Goal: Information Seeking & Learning: Learn about a topic

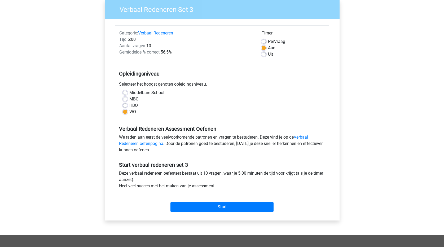
scroll to position [53, 0]
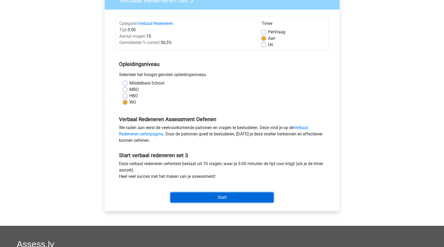
click at [246, 198] on input "Start" at bounding box center [221, 197] width 103 height 10
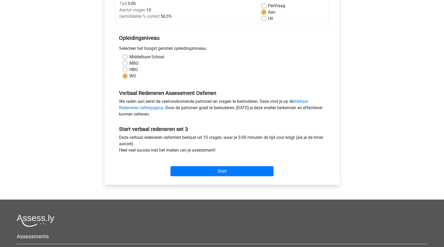
scroll to position [79, 0]
click at [229, 168] on input "Start" at bounding box center [221, 171] width 103 height 10
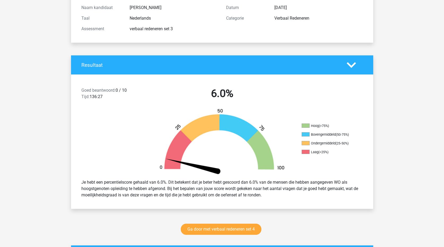
scroll to position [53, 0]
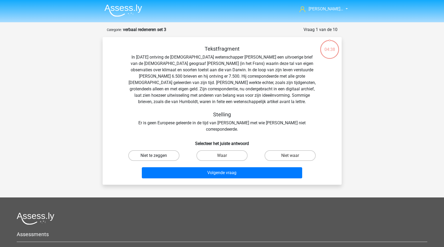
click at [151, 150] on label "Niet te zeggen" at bounding box center [153, 155] width 51 height 11
click at [154, 155] on input "Niet te zeggen" at bounding box center [155, 156] width 3 height 3
radio input "true"
click at [199, 172] on div "Volgende vraag" at bounding box center [222, 173] width 204 height 13
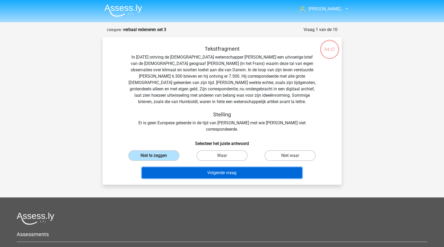
click at [202, 169] on button "Volgende vraag" at bounding box center [222, 172] width 160 height 11
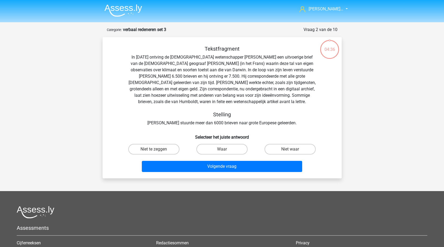
scroll to position [26, 0]
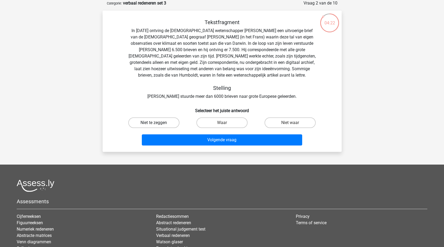
click at [152, 124] on label "Niet te zeggen" at bounding box center [153, 122] width 51 height 11
click at [154, 124] on input "Niet te zeggen" at bounding box center [155, 124] width 3 height 3
radio input "true"
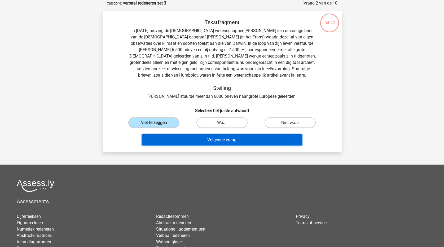
click at [200, 142] on button "Volgende vraag" at bounding box center [222, 139] width 160 height 11
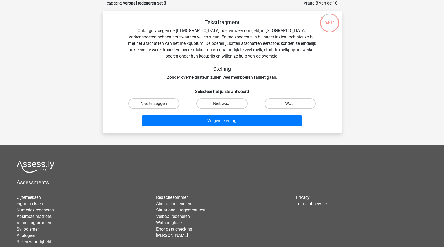
click at [159, 103] on label "Niet te zeggen" at bounding box center [153, 103] width 51 height 11
click at [157, 104] on input "Niet te zeggen" at bounding box center [155, 105] width 3 height 3
radio input "true"
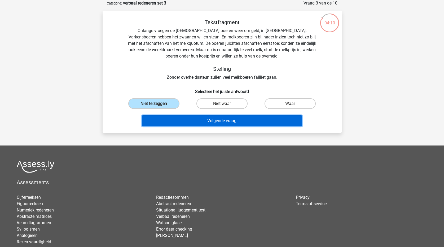
click at [194, 122] on button "Volgende vraag" at bounding box center [222, 120] width 160 height 11
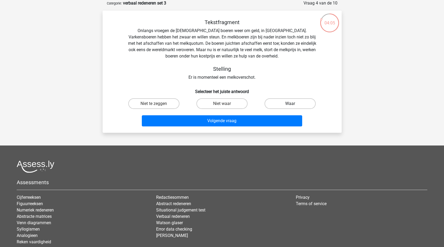
click at [294, 105] on label "Waar" at bounding box center [289, 103] width 51 height 11
click at [293, 105] on input "Waar" at bounding box center [291, 105] width 3 height 3
radio input "true"
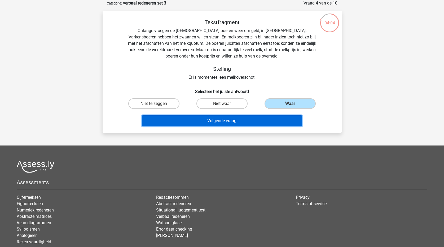
click at [262, 123] on button "Volgende vraag" at bounding box center [222, 120] width 160 height 11
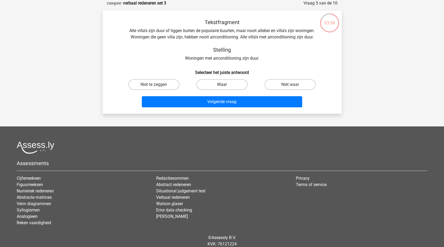
click at [214, 84] on label "Waar" at bounding box center [221, 84] width 51 height 11
click at [222, 84] on input "Waar" at bounding box center [223, 85] width 3 height 3
radio input "true"
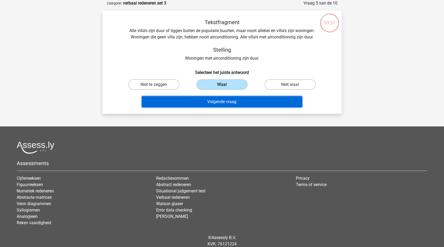
click at [218, 103] on button "Volgende vraag" at bounding box center [222, 101] width 160 height 11
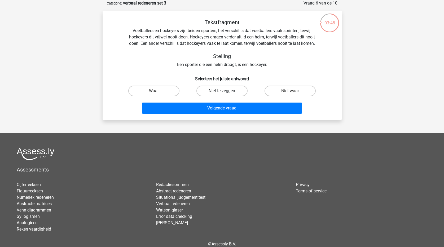
click at [205, 91] on label "Niet te zeggen" at bounding box center [221, 91] width 51 height 11
click at [222, 91] on input "Niet te zeggen" at bounding box center [223, 92] width 3 height 3
radio input "true"
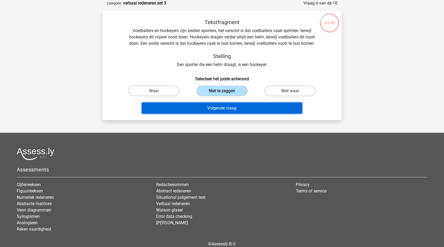
click at [209, 110] on button "Volgende vraag" at bounding box center [222, 107] width 160 height 11
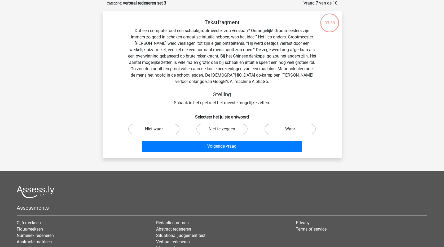
click at [172, 130] on label "Niet waar" at bounding box center [153, 129] width 51 height 11
click at [157, 130] on input "Niet waar" at bounding box center [155, 130] width 3 height 3
radio input "true"
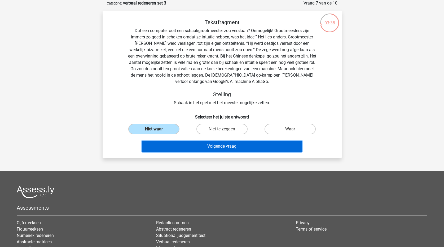
click at [186, 147] on button "Volgende vraag" at bounding box center [222, 146] width 160 height 11
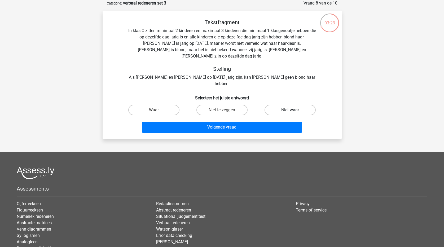
click at [292, 105] on label "Niet waar" at bounding box center [289, 110] width 51 height 11
click at [292, 110] on input "Niet waar" at bounding box center [291, 111] width 3 height 3
radio input "true"
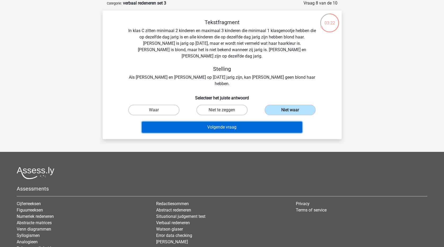
click at [258, 122] on button "Volgende vraag" at bounding box center [222, 127] width 160 height 11
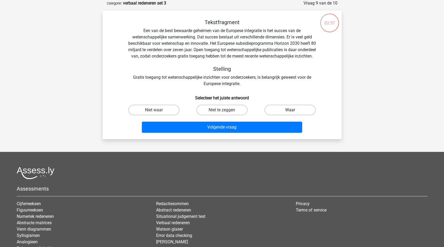
click at [269, 114] on label "Waar" at bounding box center [289, 110] width 51 height 11
click at [290, 113] on input "Waar" at bounding box center [291, 111] width 3 height 3
radio input "true"
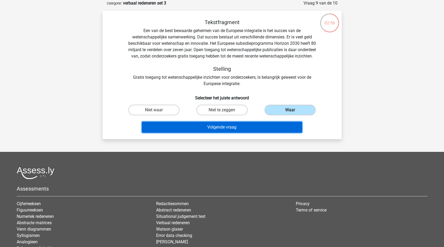
click at [251, 132] on button "Volgende vraag" at bounding box center [222, 127] width 160 height 11
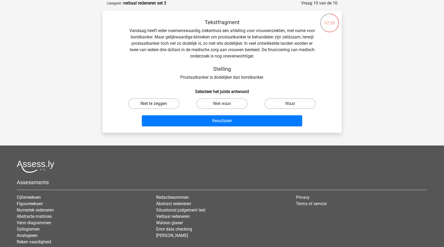
click at [162, 101] on label "Niet te zeggen" at bounding box center [153, 103] width 51 height 11
click at [157, 104] on input "Niet te zeggen" at bounding box center [155, 105] width 3 height 3
radio input "true"
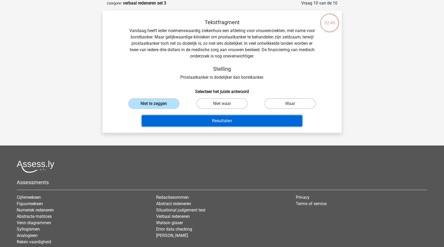
click at [191, 124] on button "Resultaten" at bounding box center [222, 120] width 160 height 11
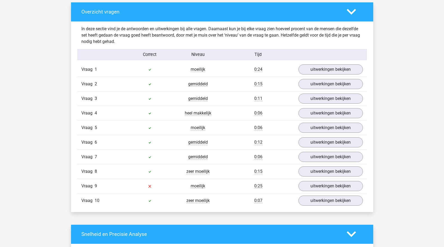
scroll to position [318, 0]
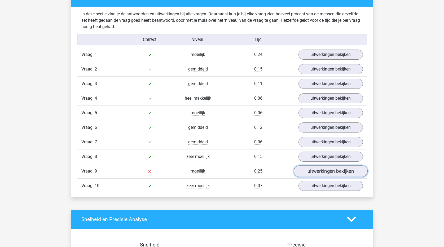
click at [334, 170] on link "uitwerkingen bekijken" at bounding box center [330, 171] width 74 height 12
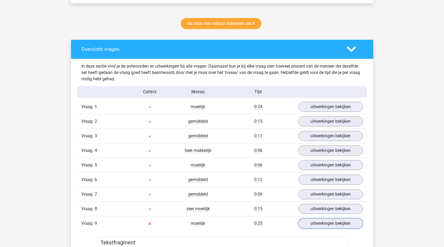
scroll to position [265, 0]
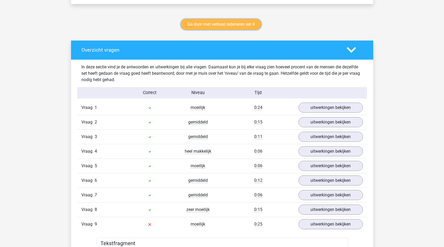
click at [232, 25] on link "Ga door met verbaal redeneren set 4" at bounding box center [221, 24] width 81 height 11
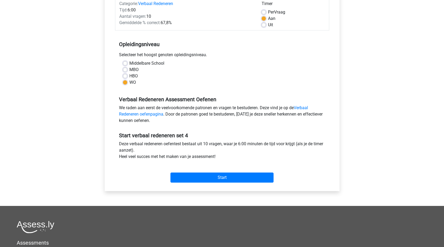
scroll to position [106, 0]
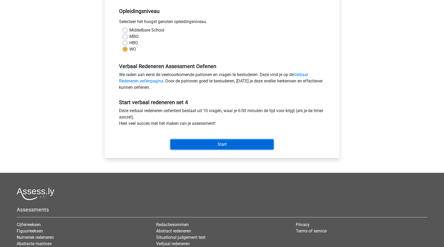
click at [244, 144] on input "Start" at bounding box center [221, 144] width 103 height 10
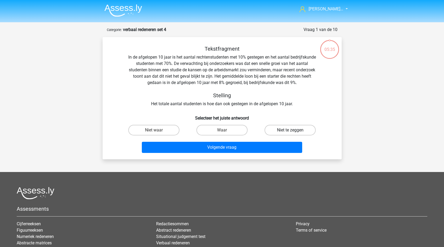
click at [279, 129] on label "Niet te zeggen" at bounding box center [289, 130] width 51 height 11
click at [290, 130] on input "Niet te zeggen" at bounding box center [291, 131] width 3 height 3
radio input "true"
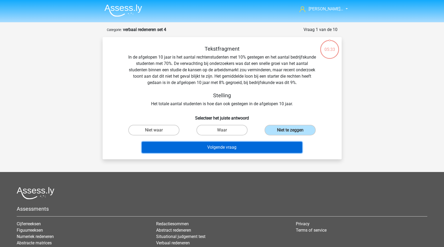
click at [274, 147] on button "Volgende vraag" at bounding box center [222, 147] width 160 height 11
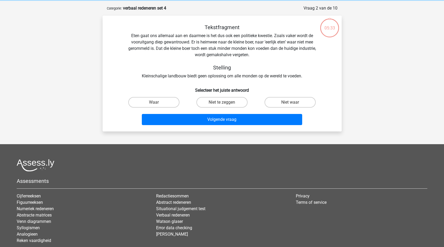
scroll to position [26, 0]
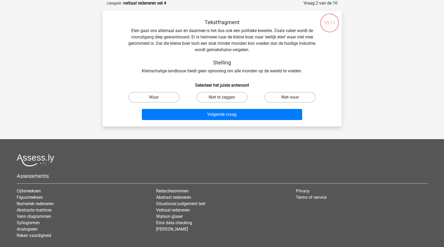
click at [224, 100] on input "Niet te zeggen" at bounding box center [223, 98] width 3 height 3
radio input "true"
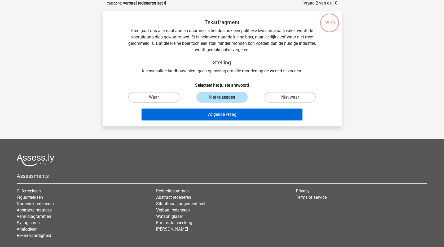
click at [222, 115] on button "Volgende vraag" at bounding box center [222, 114] width 160 height 11
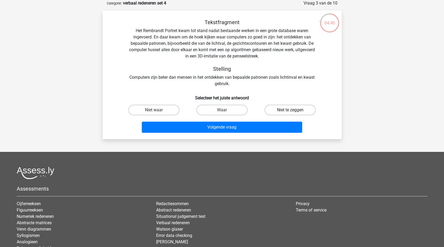
click at [296, 110] on label "Niet te zeggen" at bounding box center [289, 110] width 51 height 11
click at [293, 110] on input "Niet te zeggen" at bounding box center [291, 111] width 3 height 3
radio input "true"
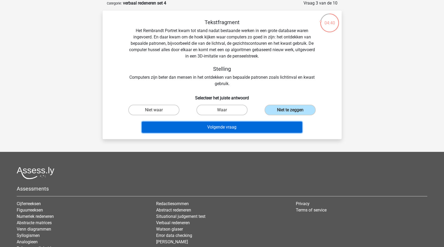
click at [280, 130] on button "Volgende vraag" at bounding box center [222, 127] width 160 height 11
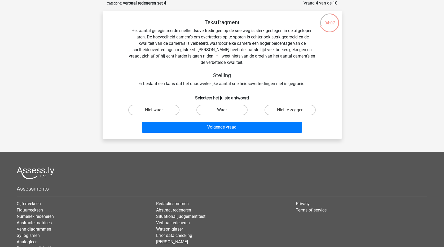
click at [213, 111] on label "Waar" at bounding box center [221, 110] width 51 height 11
click at [222, 111] on input "Waar" at bounding box center [223, 111] width 3 height 3
radio input "true"
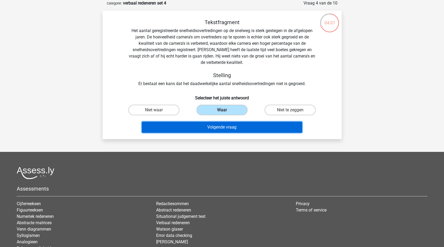
click at [216, 125] on button "Volgende vraag" at bounding box center [222, 127] width 160 height 11
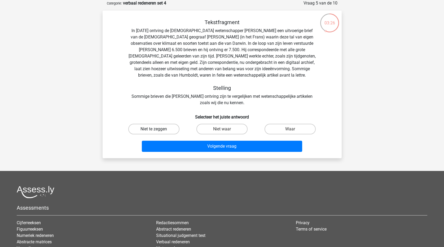
click at [151, 128] on label "Niet te zeggen" at bounding box center [153, 129] width 51 height 11
click at [154, 129] on input "Niet te zeggen" at bounding box center [155, 130] width 3 height 3
radio input "true"
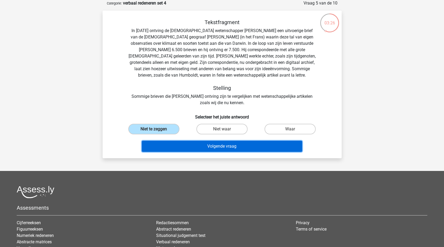
click at [161, 146] on button "Volgende vraag" at bounding box center [222, 146] width 160 height 11
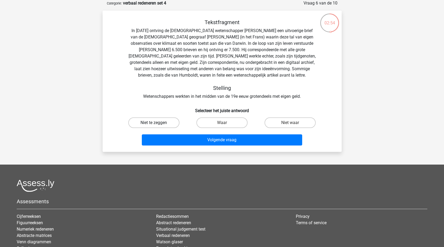
click at [158, 120] on label "Niet te zeggen" at bounding box center [153, 122] width 51 height 11
click at [157, 123] on input "Niet te zeggen" at bounding box center [155, 124] width 3 height 3
radio input "true"
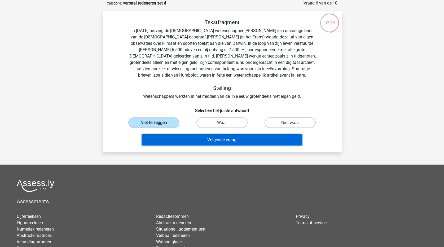
click at [182, 143] on button "Volgende vraag" at bounding box center [222, 139] width 160 height 11
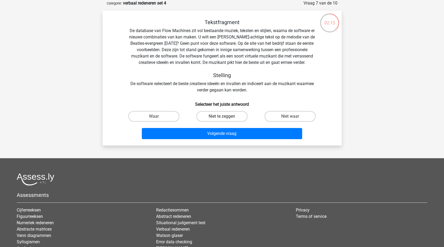
click at [242, 118] on label "Niet te zeggen" at bounding box center [221, 116] width 51 height 11
click at [225, 118] on input "Niet te zeggen" at bounding box center [223, 117] width 3 height 3
radio input "true"
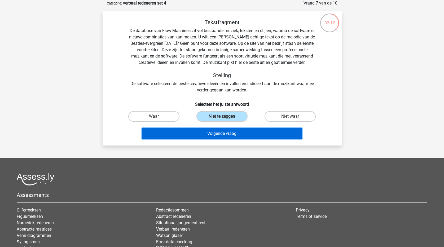
click at [239, 133] on button "Volgende vraag" at bounding box center [222, 133] width 160 height 11
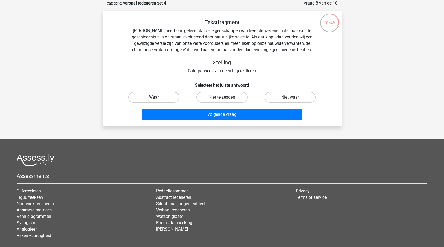
click at [159, 95] on label "Waar" at bounding box center [153, 97] width 51 height 11
click at [157, 97] on input "Waar" at bounding box center [155, 98] width 3 height 3
radio input "true"
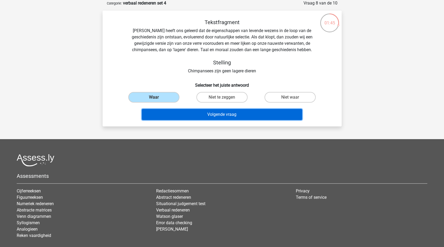
click at [170, 113] on button "Volgende vraag" at bounding box center [222, 114] width 160 height 11
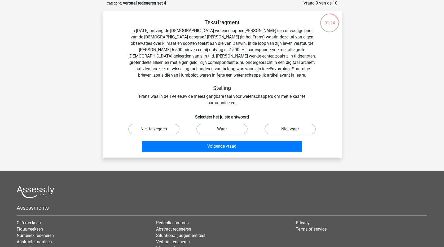
click at [169, 127] on label "Niet te zeggen" at bounding box center [153, 129] width 51 height 11
click at [157, 129] on input "Niet te zeggen" at bounding box center [155, 130] width 3 height 3
radio input "true"
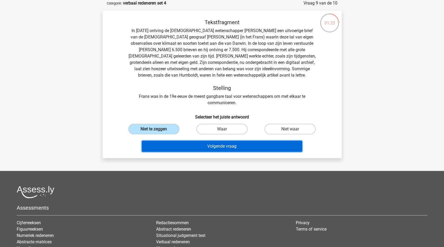
click at [189, 147] on button "Volgende vraag" at bounding box center [222, 146] width 160 height 11
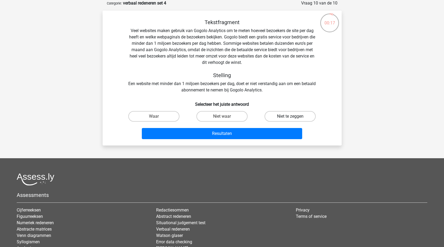
click at [282, 118] on label "Niet te zeggen" at bounding box center [289, 116] width 51 height 11
click at [290, 118] on input "Niet te zeggen" at bounding box center [291, 117] width 3 height 3
radio input "true"
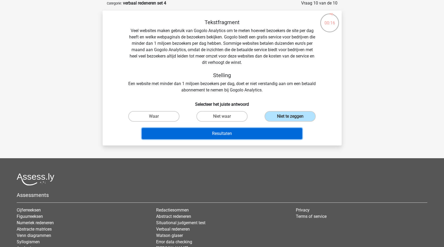
click at [270, 137] on button "Resultaten" at bounding box center [222, 133] width 160 height 11
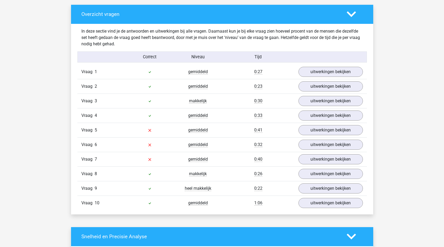
scroll to position [291, 0]
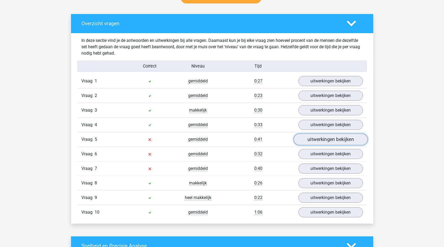
click at [335, 138] on link "uitwerkingen bekijken" at bounding box center [330, 139] width 74 height 12
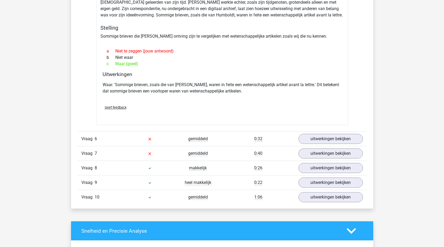
scroll to position [477, 0]
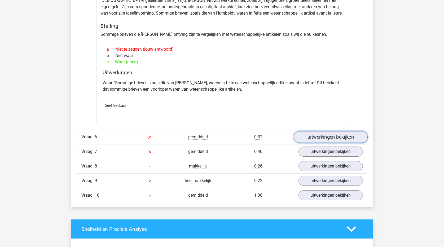
click at [320, 138] on link "uitwerkingen bekijken" at bounding box center [330, 137] width 74 height 12
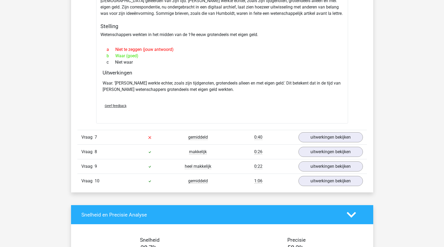
scroll to position [662, 0]
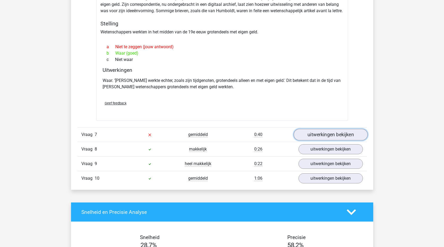
click at [311, 137] on link "uitwerkingen bekijken" at bounding box center [330, 135] width 74 height 12
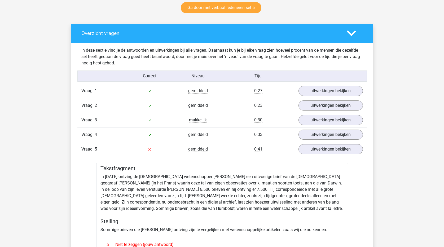
scroll to position [265, 0]
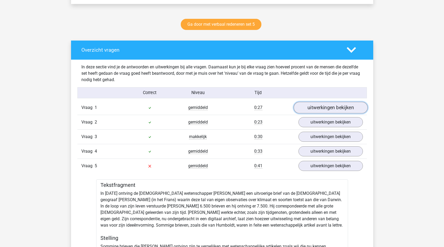
click at [340, 106] on link "uitwerkingen bekijken" at bounding box center [330, 108] width 74 height 12
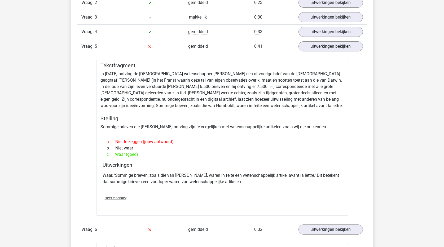
scroll to position [477, 0]
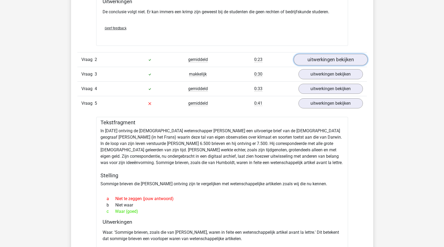
click at [333, 61] on link "uitwerkingen bekijken" at bounding box center [330, 60] width 74 height 12
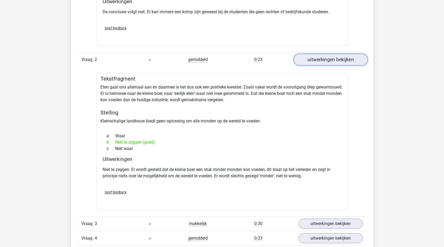
click at [350, 60] on link "uitwerkingen bekijken" at bounding box center [330, 60] width 74 height 12
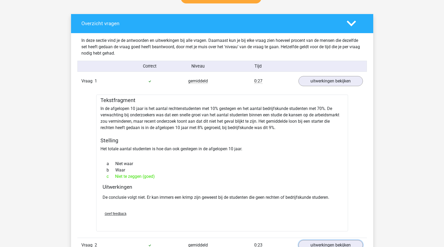
scroll to position [265, 0]
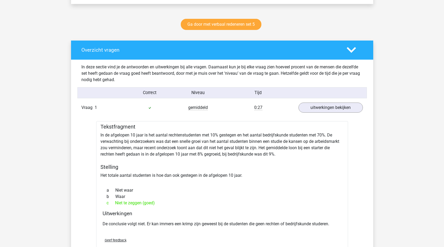
click at [353, 50] on polygon at bounding box center [350, 50] width 9 height 6
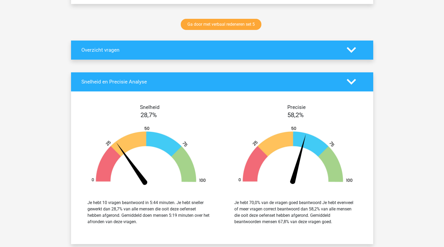
click at [353, 50] on polygon at bounding box center [350, 50] width 9 height 6
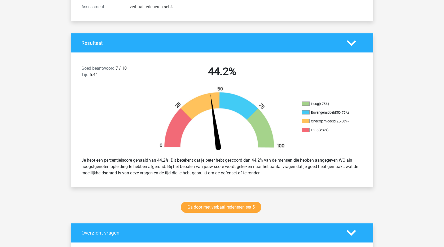
scroll to position [212, 0]
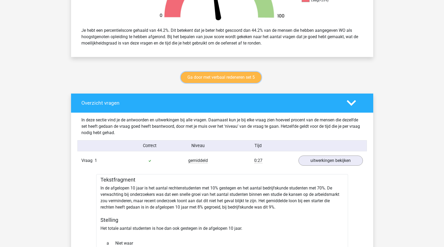
click at [210, 79] on link "Ga door met verbaal redeneren set 5" at bounding box center [221, 77] width 81 height 11
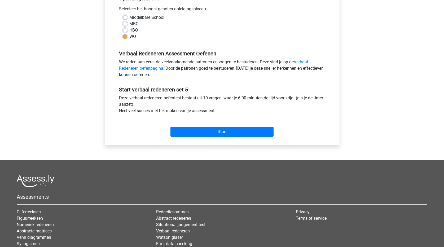
scroll to position [132, 0]
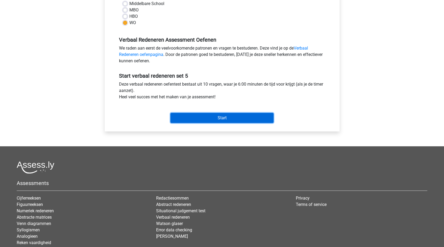
click at [237, 121] on input "Start" at bounding box center [221, 118] width 103 height 10
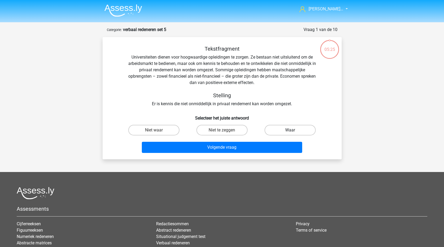
click at [293, 129] on label "Waar" at bounding box center [289, 130] width 51 height 11
click at [293, 130] on input "Waar" at bounding box center [291, 131] width 3 height 3
radio input "true"
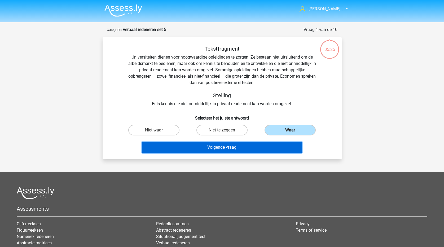
click at [282, 146] on button "Volgende vraag" at bounding box center [222, 147] width 160 height 11
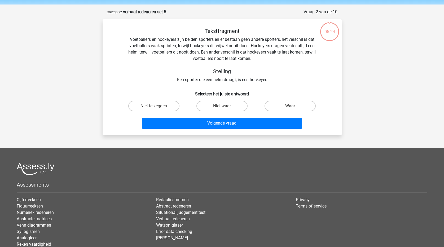
scroll to position [26, 0]
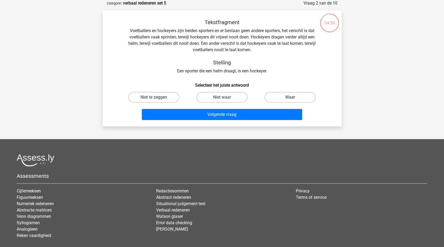
click at [298, 97] on label "Waar" at bounding box center [289, 97] width 51 height 11
click at [293, 97] on input "Waar" at bounding box center [291, 98] width 3 height 3
radio input "true"
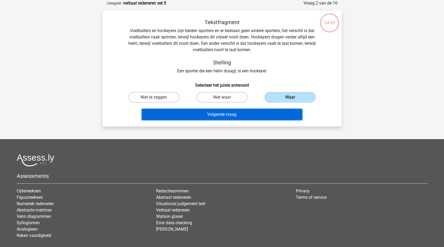
click at [276, 116] on button "Volgende vraag" at bounding box center [222, 114] width 160 height 11
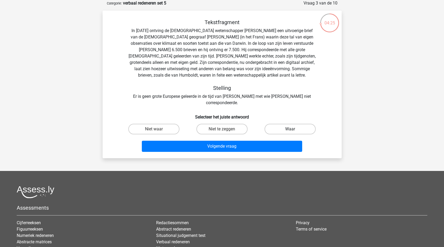
click at [289, 124] on label "Waar" at bounding box center [289, 129] width 51 height 11
click at [290, 129] on input "Waar" at bounding box center [291, 130] width 3 height 3
radio input "true"
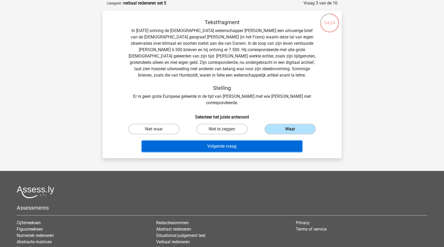
click at [266, 141] on button "Volgende vraag" at bounding box center [222, 146] width 160 height 11
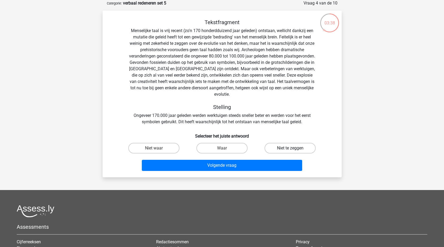
click at [275, 143] on label "Niet te zeggen" at bounding box center [289, 148] width 51 height 11
click at [290, 148] on input "Niet te zeggen" at bounding box center [291, 149] width 3 height 3
radio input "true"
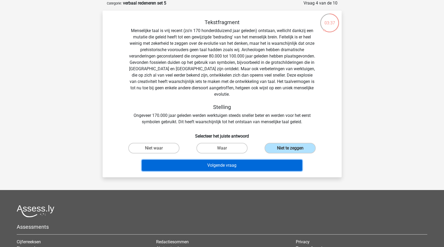
click at [266, 160] on button "Volgende vraag" at bounding box center [222, 165] width 160 height 11
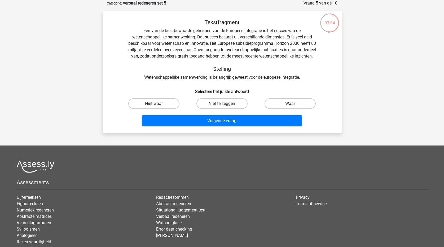
click at [268, 108] on label "Waar" at bounding box center [289, 103] width 51 height 11
click at [290, 107] on input "Waar" at bounding box center [291, 105] width 3 height 3
radio input "true"
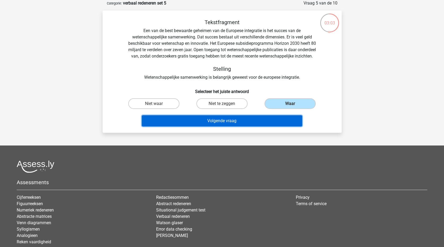
click at [268, 126] on button "Volgende vraag" at bounding box center [222, 120] width 160 height 11
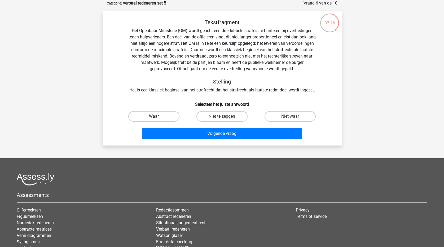
click at [161, 114] on label "Waar" at bounding box center [153, 116] width 51 height 11
click at [157, 116] on input "Waar" at bounding box center [155, 117] width 3 height 3
radio input "true"
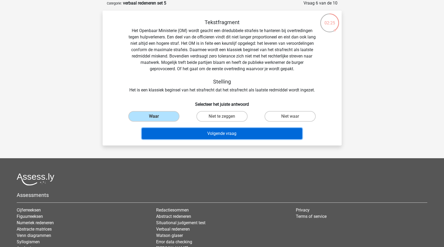
click at [182, 134] on button "Volgende vraag" at bounding box center [222, 133] width 160 height 11
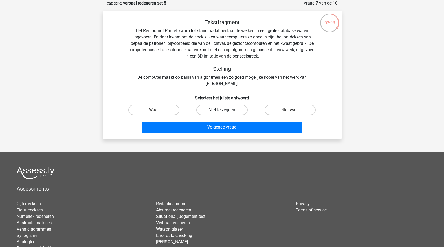
click at [227, 108] on label "Niet te zeggen" at bounding box center [221, 110] width 51 height 11
click at [225, 110] on input "Niet te zeggen" at bounding box center [223, 111] width 3 height 3
radio input "true"
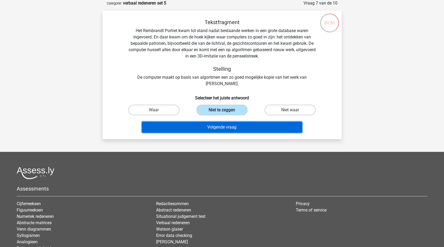
click at [232, 129] on button "Volgende vraag" at bounding box center [222, 127] width 160 height 11
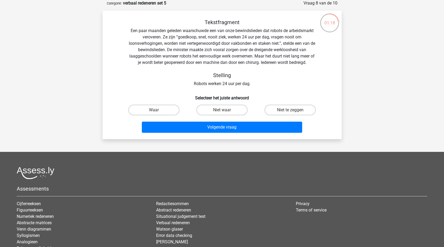
click at [155, 111] on input "Waar" at bounding box center [155, 111] width 3 height 3
radio input "true"
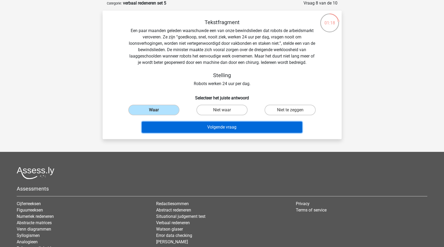
click at [171, 125] on button "Volgende vraag" at bounding box center [222, 127] width 160 height 11
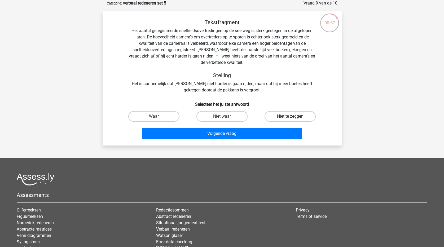
click at [309, 116] on label "Niet te zeggen" at bounding box center [289, 116] width 51 height 11
click at [293, 116] on input "Niet te zeggen" at bounding box center [291, 117] width 3 height 3
radio input "true"
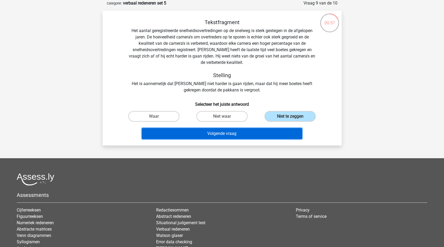
click at [270, 132] on button "Volgende vraag" at bounding box center [222, 133] width 160 height 11
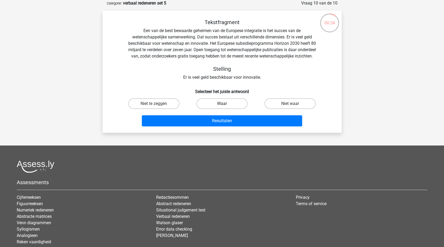
click at [237, 109] on label "Waar" at bounding box center [221, 103] width 51 height 11
click at [225, 107] on input "Waar" at bounding box center [223, 105] width 3 height 3
radio input "true"
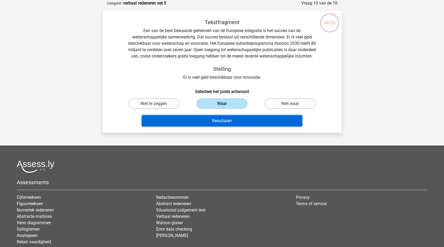
click at [236, 126] on button "Resultaten" at bounding box center [222, 120] width 160 height 11
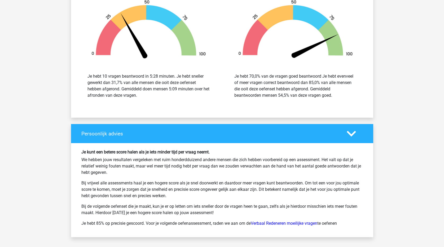
scroll to position [583, 0]
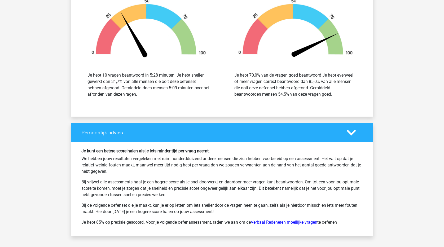
click at [279, 222] on link "Verbaal Redeneren moeilijke vragen" at bounding box center [284, 222] width 66 height 5
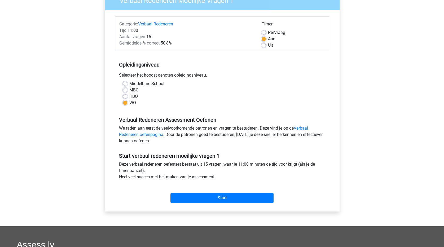
scroll to position [53, 0]
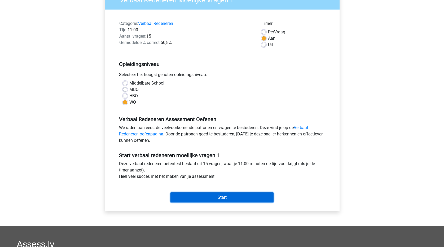
click at [225, 200] on input "Start" at bounding box center [221, 197] width 103 height 10
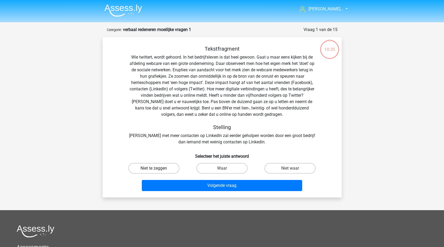
click at [152, 171] on label "Niet te zeggen" at bounding box center [153, 168] width 51 height 11
click at [154, 171] on input "Niet te zeggen" at bounding box center [155, 169] width 3 height 3
radio input "true"
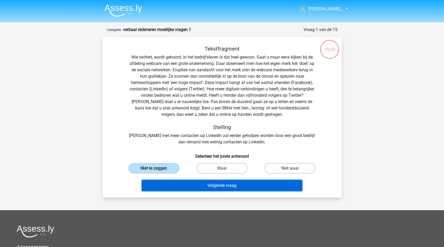
click at [176, 188] on button "Volgende vraag" at bounding box center [222, 185] width 160 height 11
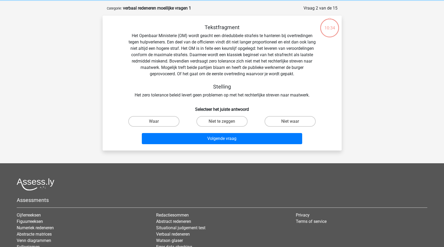
scroll to position [26, 0]
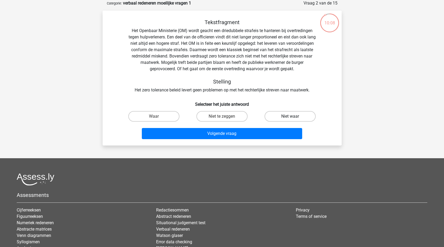
click at [288, 115] on label "Niet waar" at bounding box center [289, 116] width 51 height 11
click at [290, 116] on input "Niet waar" at bounding box center [291, 117] width 3 height 3
radio input "true"
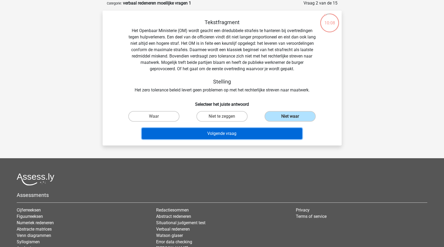
click at [261, 136] on button "Volgende vraag" at bounding box center [222, 133] width 160 height 11
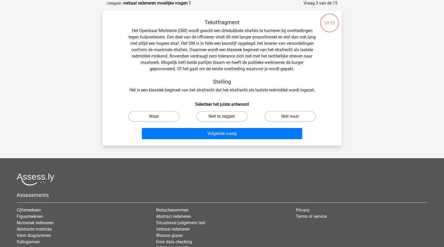
click at [168, 116] on label "Waar" at bounding box center [153, 116] width 51 height 11
click at [157, 116] on input "Waar" at bounding box center [155, 117] width 3 height 3
radio input "true"
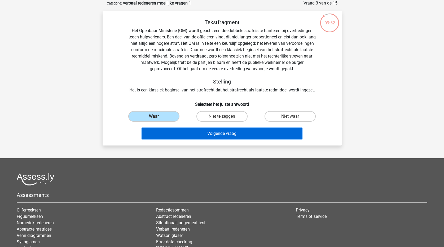
click at [183, 130] on button "Volgende vraag" at bounding box center [222, 133] width 160 height 11
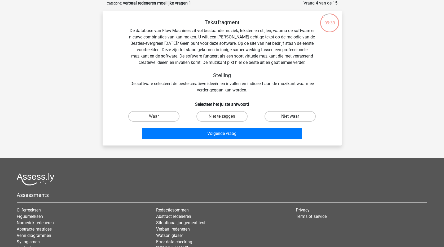
click at [297, 117] on label "Niet waar" at bounding box center [289, 116] width 51 height 11
click at [293, 117] on input "Niet waar" at bounding box center [291, 117] width 3 height 3
radio input "true"
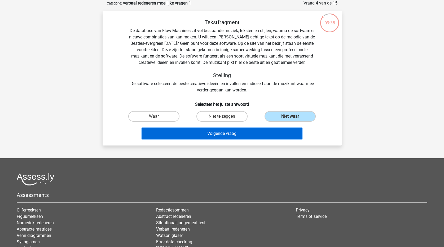
click at [253, 134] on button "Volgende vraag" at bounding box center [222, 133] width 160 height 11
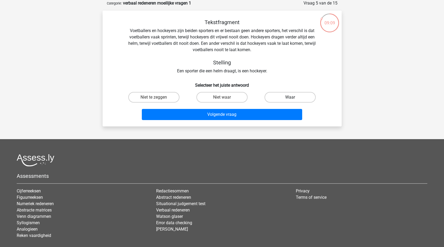
click at [275, 98] on label "Waar" at bounding box center [289, 97] width 51 height 11
click at [290, 98] on input "Waar" at bounding box center [291, 98] width 3 height 3
radio input "true"
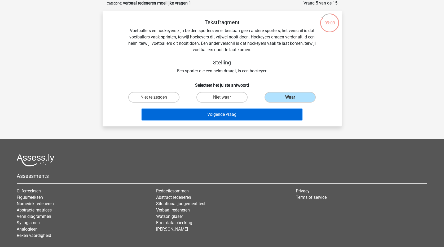
click at [265, 117] on button "Volgende vraag" at bounding box center [222, 114] width 160 height 11
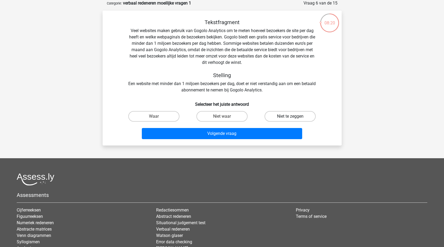
click at [302, 115] on label "Niet te zeggen" at bounding box center [289, 116] width 51 height 11
click at [293, 116] on input "Niet te zeggen" at bounding box center [291, 117] width 3 height 3
radio input "true"
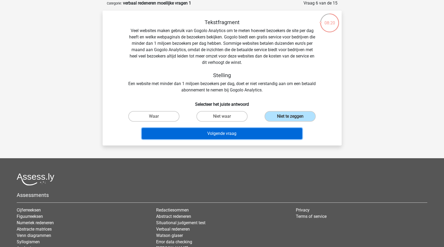
click at [287, 131] on button "Volgende vraag" at bounding box center [222, 133] width 160 height 11
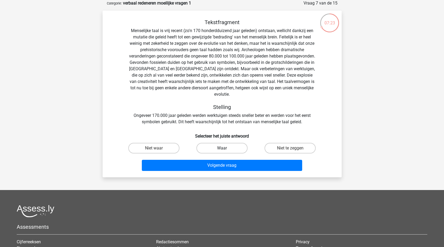
click at [235, 143] on label "Waar" at bounding box center [221, 148] width 51 height 11
click at [225, 148] on input "Waar" at bounding box center [223, 149] width 3 height 3
radio input "true"
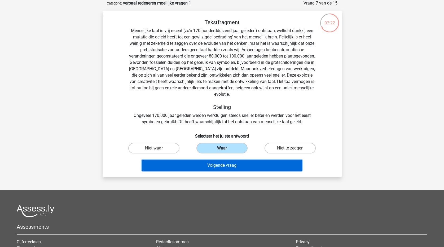
click at [238, 160] on button "Volgende vraag" at bounding box center [222, 165] width 160 height 11
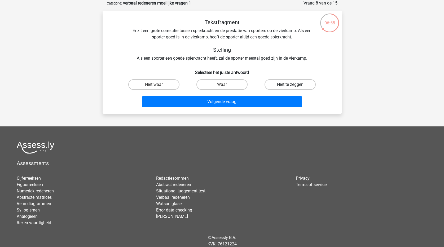
click at [285, 85] on label "Niet te zeggen" at bounding box center [289, 84] width 51 height 11
click at [290, 85] on input "Niet te zeggen" at bounding box center [291, 85] width 3 height 3
radio input "true"
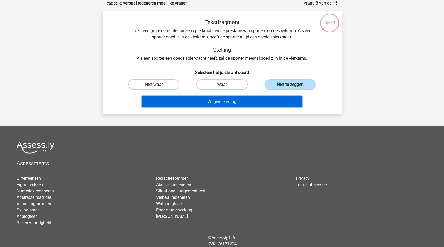
click at [276, 101] on button "Volgende vraag" at bounding box center [222, 101] width 160 height 11
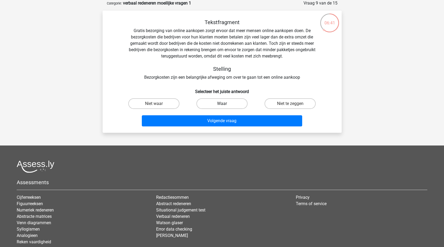
click at [228, 102] on label "Waar" at bounding box center [221, 103] width 51 height 11
click at [225, 104] on input "Waar" at bounding box center [223, 105] width 3 height 3
radio input "true"
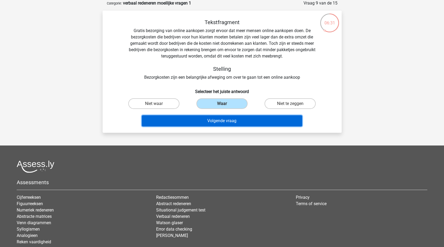
click at [235, 122] on button "Volgende vraag" at bounding box center [222, 120] width 160 height 11
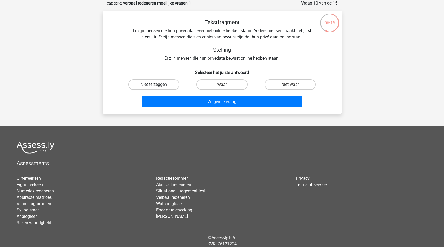
click at [161, 86] on label "Niet te zeggen" at bounding box center [153, 84] width 51 height 11
click at [157, 86] on input "Niet te zeggen" at bounding box center [155, 85] width 3 height 3
radio input "true"
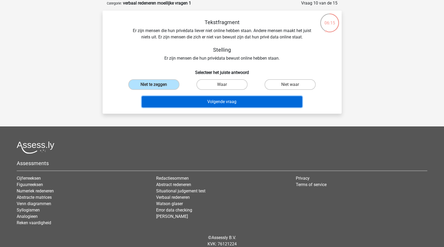
click at [172, 102] on button "Volgende vraag" at bounding box center [222, 101] width 160 height 11
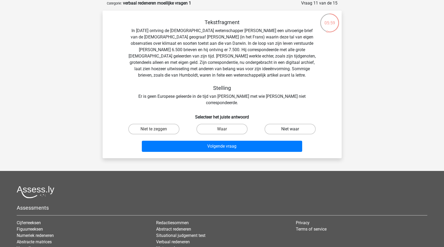
click at [284, 124] on label "Niet waar" at bounding box center [289, 129] width 51 height 11
click at [290, 129] on input "Niet waar" at bounding box center [291, 130] width 3 height 3
radio input "true"
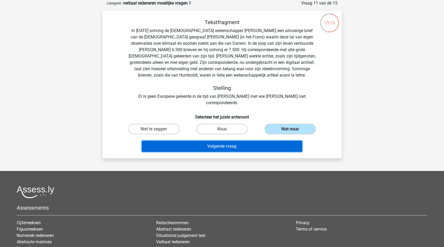
click at [286, 143] on button "Volgende vraag" at bounding box center [222, 146] width 160 height 11
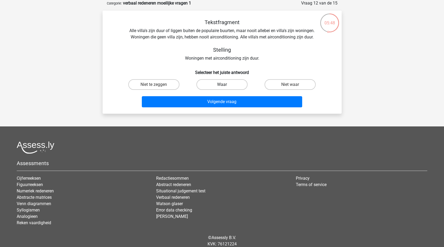
click at [215, 87] on label "Waar" at bounding box center [221, 84] width 51 height 11
click at [222, 87] on input "Waar" at bounding box center [223, 85] width 3 height 3
radio input "true"
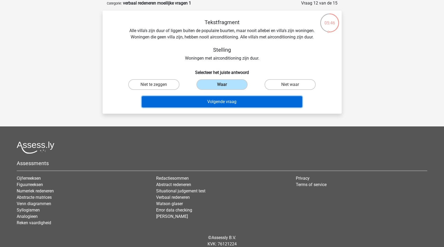
click at [213, 107] on button "Volgende vraag" at bounding box center [222, 101] width 160 height 11
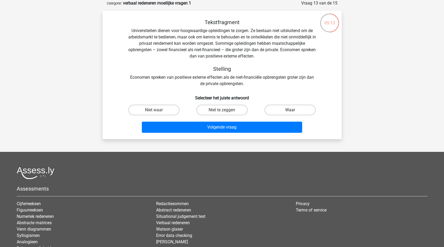
click at [300, 109] on label "Waar" at bounding box center [289, 110] width 51 height 11
click at [293, 110] on input "Waar" at bounding box center [291, 111] width 3 height 3
radio input "true"
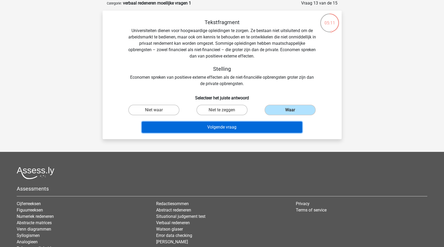
click at [260, 129] on button "Volgende vraag" at bounding box center [222, 127] width 160 height 11
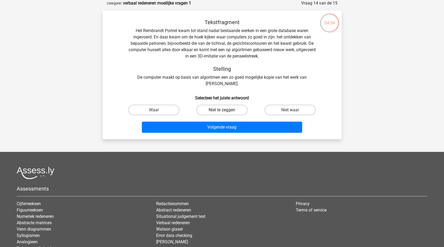
click at [231, 111] on label "Niet te zeggen" at bounding box center [221, 110] width 51 height 11
click at [225, 111] on input "Niet te zeggen" at bounding box center [223, 111] width 3 height 3
radio input "true"
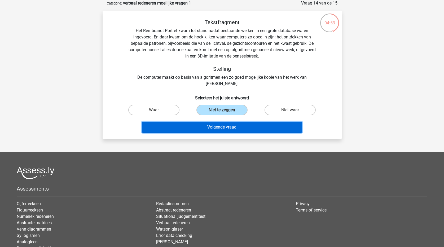
click at [231, 127] on button "Volgende vraag" at bounding box center [222, 127] width 160 height 11
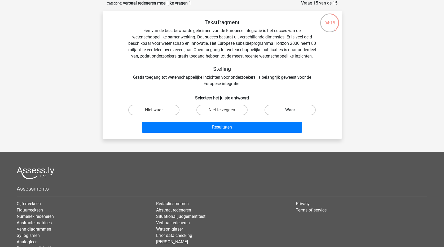
click at [292, 115] on label "Waar" at bounding box center [289, 110] width 51 height 11
click at [292, 113] on input "Waar" at bounding box center [291, 111] width 3 height 3
radio input "true"
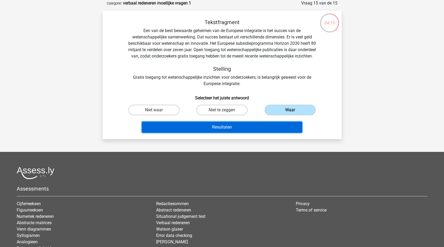
click at [287, 131] on button "Resultaten" at bounding box center [222, 127] width 160 height 11
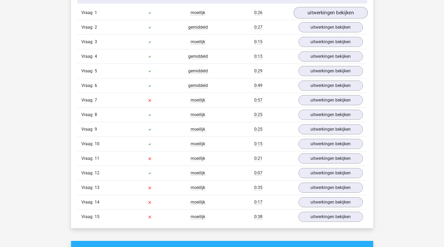
scroll to position [371, 0]
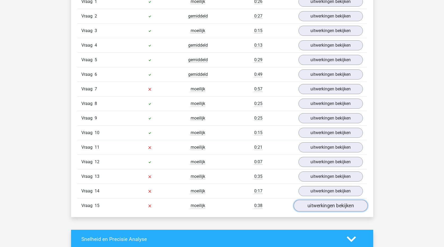
click at [331, 209] on link "uitwerkingen bekijken" at bounding box center [330, 206] width 74 height 12
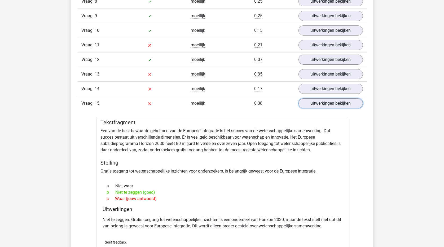
scroll to position [477, 0]
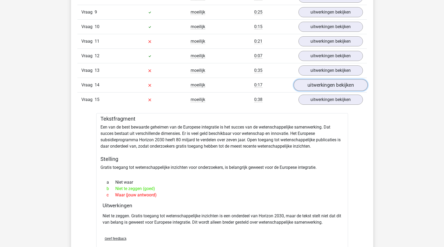
click at [325, 83] on link "uitwerkingen bekijken" at bounding box center [330, 85] width 74 height 12
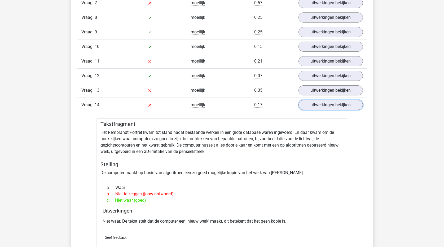
scroll to position [397, 0]
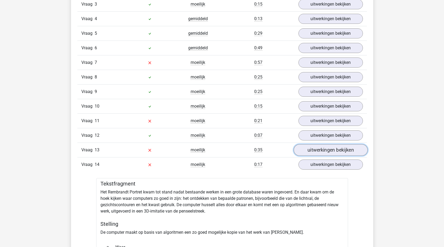
click at [321, 149] on link "uitwerkingen bekijken" at bounding box center [330, 150] width 74 height 12
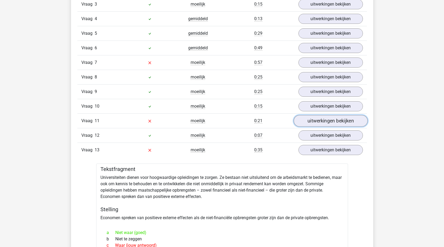
click at [314, 120] on link "uitwerkingen bekijken" at bounding box center [330, 121] width 74 height 12
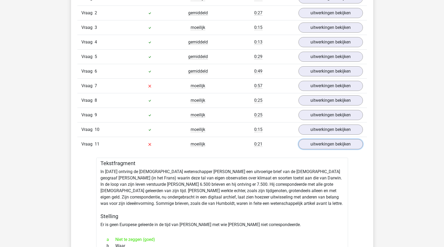
scroll to position [344, 0]
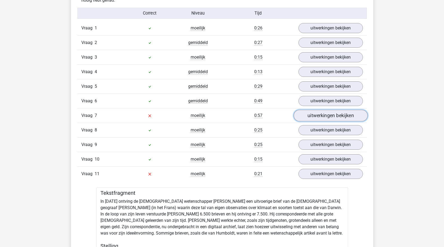
click at [329, 119] on link "uitwerkingen bekijken" at bounding box center [330, 116] width 74 height 12
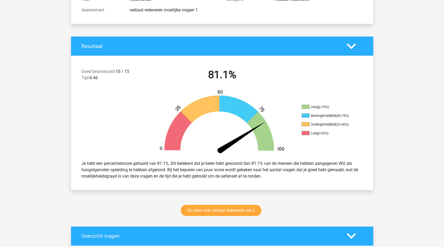
scroll to position [0, 0]
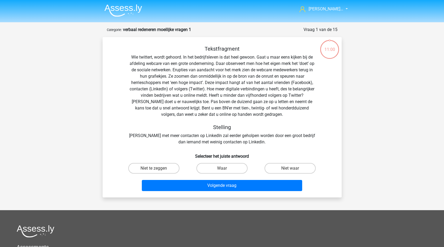
scroll to position [26, 0]
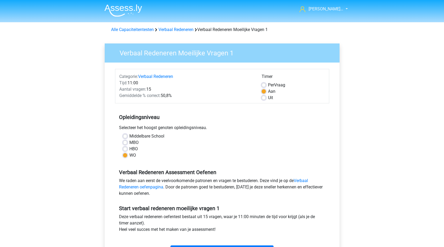
scroll to position [53, 0]
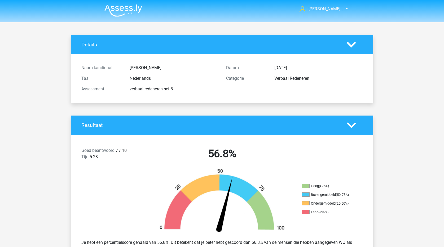
scroll to position [583, 0]
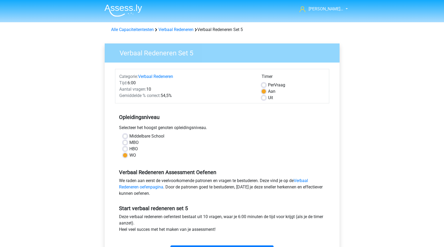
scroll to position [132, 0]
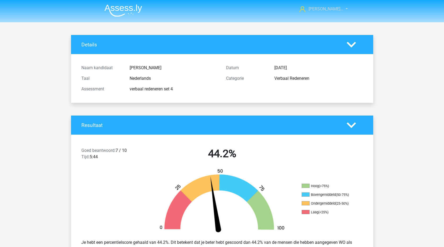
click at [327, 9] on span "[PERSON_NAME]…" at bounding box center [325, 8] width 35 height 5
click at [128, 7] on img at bounding box center [123, 10] width 38 height 12
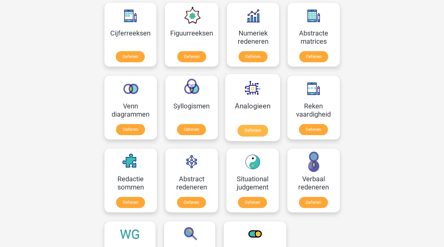
scroll to position [265, 0]
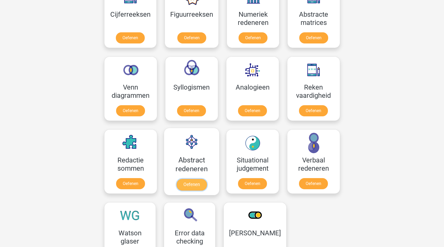
click at [194, 185] on link "Oefenen" at bounding box center [191, 185] width 30 height 12
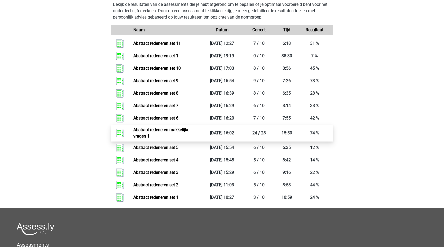
scroll to position [178, 0]
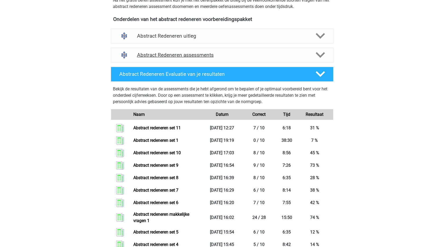
click at [321, 56] on polygon at bounding box center [319, 55] width 9 height 6
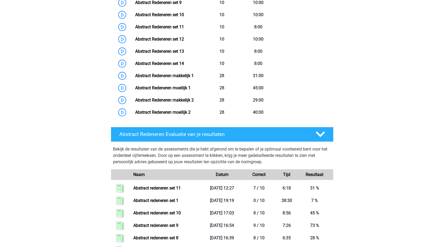
scroll to position [364, 0]
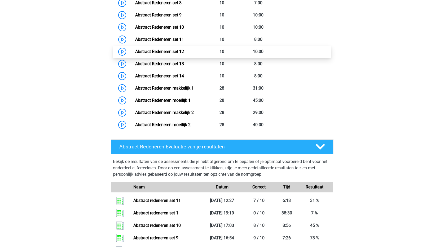
click at [165, 50] on link "Abstract Redeneren set 12" at bounding box center [159, 51] width 49 height 5
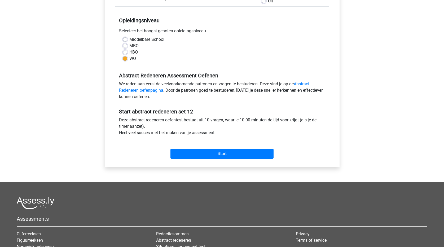
scroll to position [106, 0]
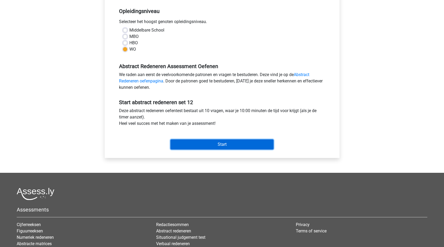
click at [242, 148] on input "Start" at bounding box center [221, 144] width 103 height 10
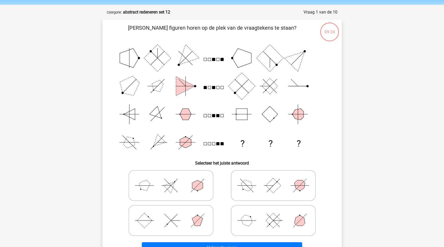
scroll to position [53, 0]
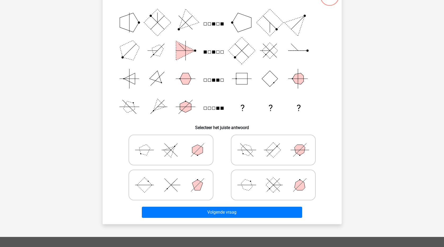
click at [279, 150] on rect at bounding box center [272, 149] width 15 height 15
click at [276, 143] on input "radio" at bounding box center [274, 141] width 3 height 3
radio input "true"
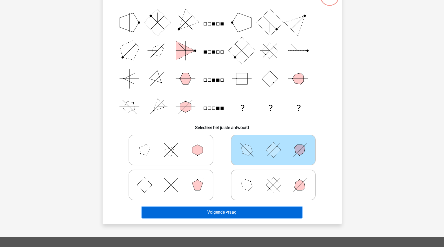
click at [272, 210] on button "Volgende vraag" at bounding box center [222, 212] width 160 height 11
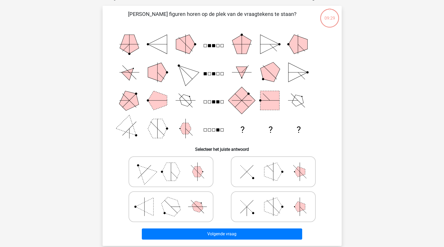
scroll to position [26, 0]
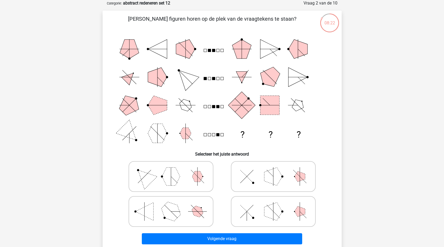
click at [250, 180] on icon at bounding box center [272, 176] width 79 height 26
click at [273, 170] on input "radio" at bounding box center [274, 167] width 3 height 3
radio input "true"
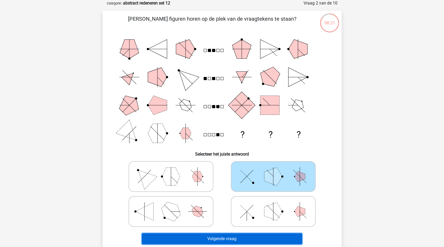
click at [261, 239] on button "Volgende vraag" at bounding box center [222, 238] width 160 height 11
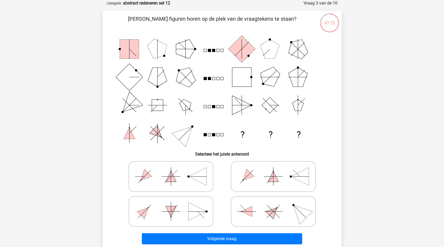
click at [143, 178] on polygon at bounding box center [144, 176] width 15 height 15
click at [171, 170] on input "radio" at bounding box center [172, 167] width 3 height 3
radio input "true"
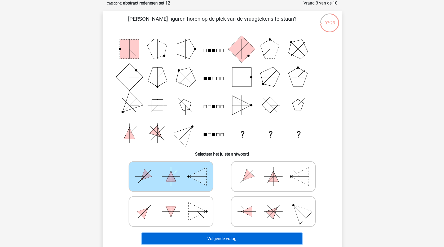
click at [237, 241] on button "Volgende vraag" at bounding box center [222, 238] width 160 height 11
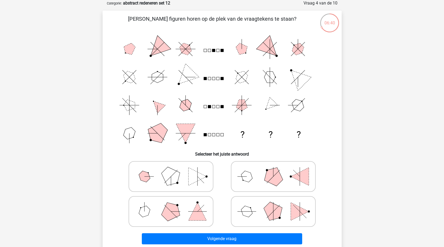
click at [248, 180] on polygon at bounding box center [246, 176] width 15 height 15
click at [273, 170] on input "radio" at bounding box center [274, 167] width 3 height 3
radio input "true"
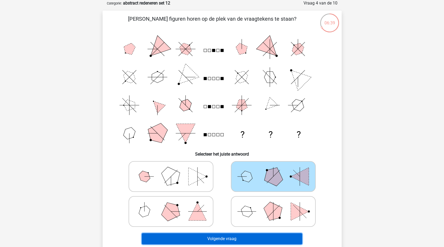
click at [265, 234] on button "Volgende vraag" at bounding box center [222, 238] width 160 height 11
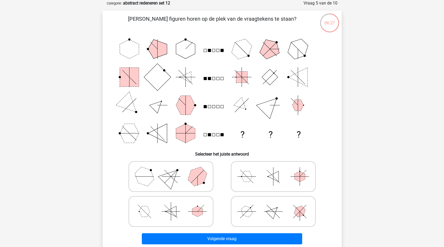
click at [170, 180] on polygon at bounding box center [170, 175] width 25 height 25
click at [171, 170] on input "radio" at bounding box center [172, 167] width 3 height 3
radio input "true"
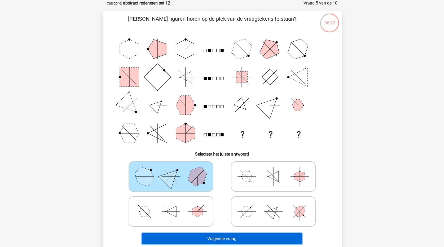
click at [253, 240] on button "Volgende vraag" at bounding box center [222, 238] width 160 height 11
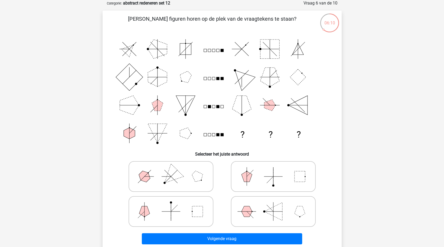
click at [156, 209] on icon at bounding box center [170, 211] width 79 height 26
click at [171, 205] on input "radio" at bounding box center [172, 202] width 3 height 3
radio input "true"
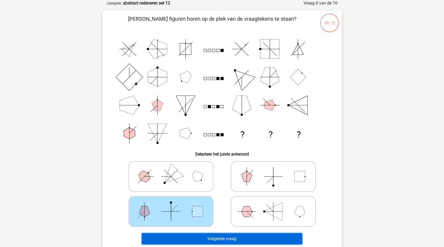
click at [234, 241] on button "Volgende vraag" at bounding box center [222, 238] width 160 height 11
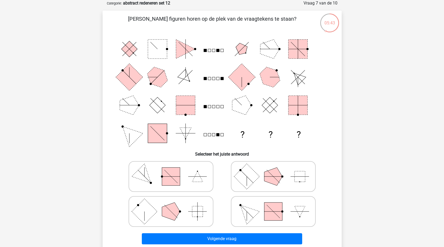
click at [156, 212] on rect at bounding box center [143, 210] width 25 height 25
click at [171, 205] on input "radio" at bounding box center [172, 202] width 3 height 3
radio input "true"
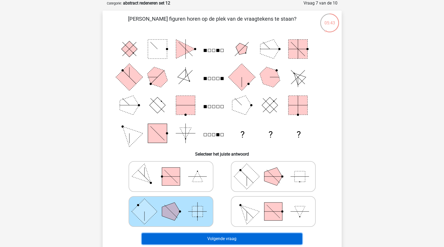
click at [212, 239] on button "Volgende vraag" at bounding box center [222, 238] width 160 height 11
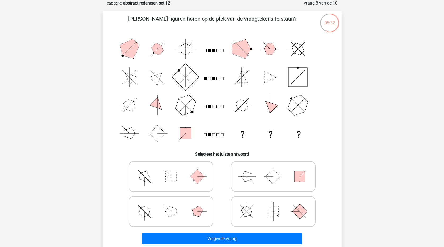
click at [255, 176] on icon at bounding box center [272, 176] width 79 height 26
click at [273, 170] on input "radio" at bounding box center [274, 167] width 3 height 3
radio input "true"
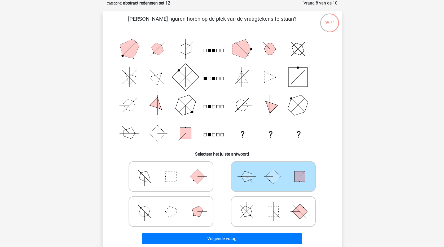
click at [263, 244] on div "Volgende vraag" at bounding box center [222, 239] width 204 height 13
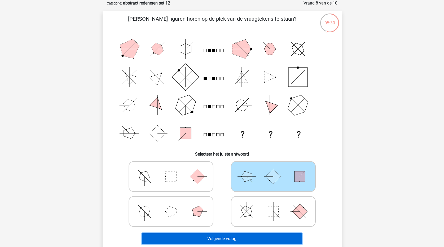
click at [262, 240] on button "Volgende vraag" at bounding box center [222, 238] width 160 height 11
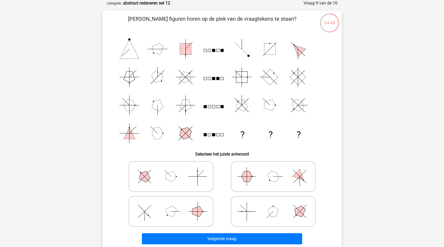
click at [151, 216] on icon at bounding box center [170, 211] width 79 height 26
click at [171, 205] on input "radio" at bounding box center [172, 202] width 3 height 3
radio input "true"
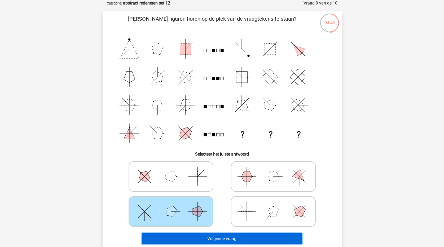
click at [216, 239] on button "Volgende vraag" at bounding box center [222, 238] width 160 height 11
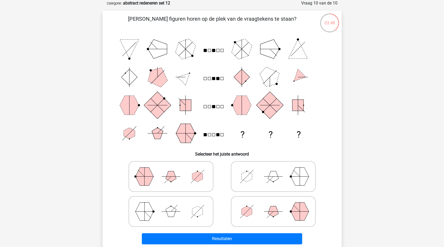
click at [273, 214] on polygon at bounding box center [273, 211] width 11 height 11
click at [273, 205] on input "radio" at bounding box center [274, 202] width 3 height 3
radio input "true"
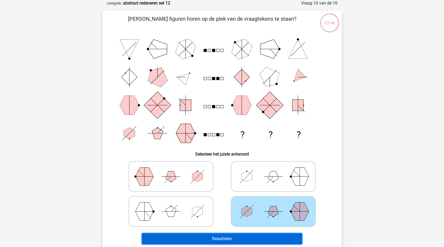
click at [272, 240] on button "Resultaten" at bounding box center [222, 238] width 160 height 11
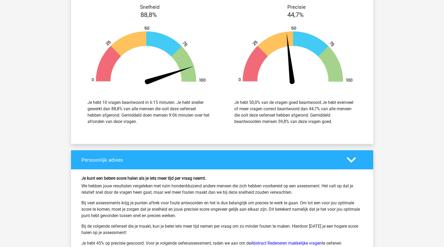
scroll to position [609, 0]
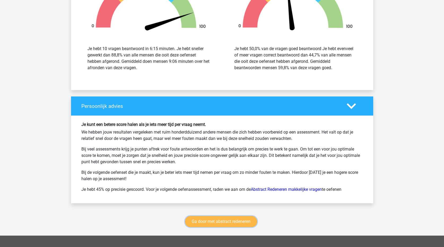
click at [232, 220] on link "Ga door met abstract redeneren" at bounding box center [221, 221] width 72 height 11
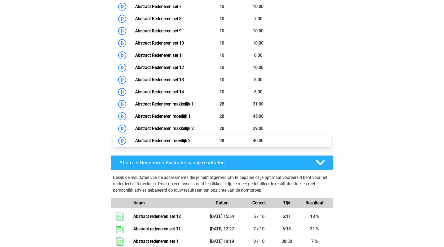
scroll to position [330, 0]
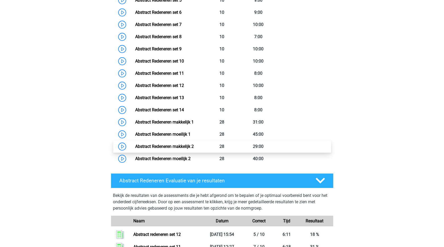
click at [183, 147] on link "Abstract Redeneren makkelijk 2" at bounding box center [164, 146] width 59 height 5
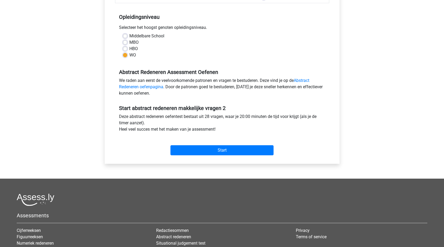
scroll to position [106, 0]
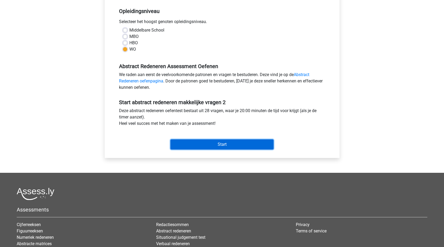
click at [249, 145] on input "Start" at bounding box center [221, 144] width 103 height 10
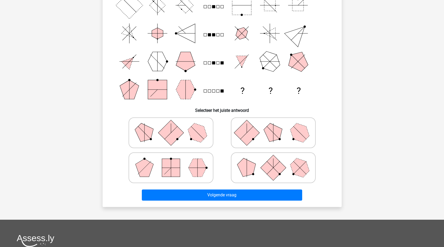
scroll to position [79, 0]
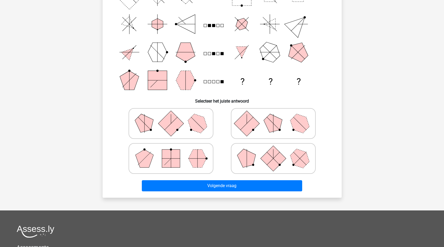
click at [181, 160] on icon at bounding box center [170, 158] width 79 height 26
click at [174, 152] on input "radio" at bounding box center [172, 149] width 3 height 3
radio input "true"
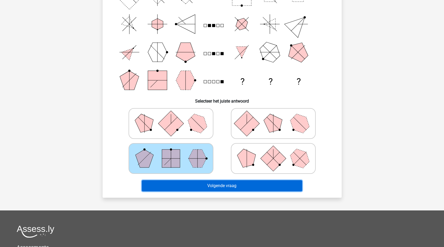
click at [214, 186] on button "Volgende vraag" at bounding box center [222, 185] width 160 height 11
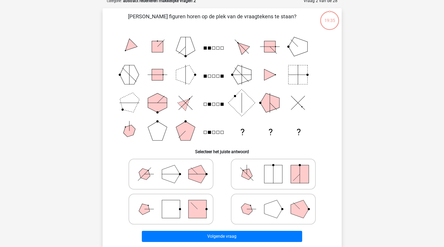
scroll to position [26, 0]
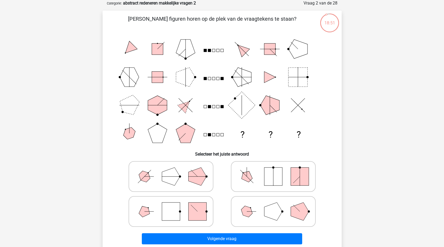
click at [282, 177] on rect at bounding box center [273, 176] width 18 height 18
click at [276, 170] on input "radio" at bounding box center [274, 167] width 3 height 3
radio input "true"
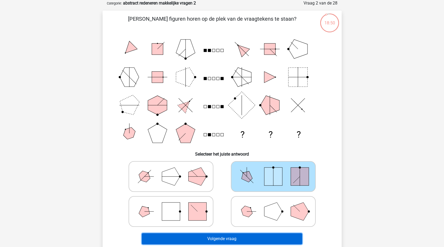
click at [272, 240] on button "Volgende vraag" at bounding box center [222, 238] width 160 height 11
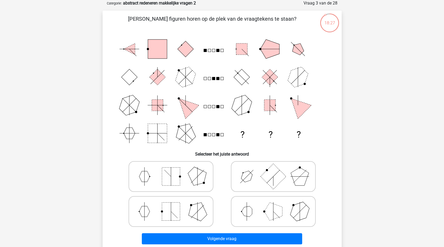
click at [272, 212] on polygon at bounding box center [273, 211] width 18 height 18
click at [273, 205] on input "radio" at bounding box center [274, 202] width 3 height 3
radio input "true"
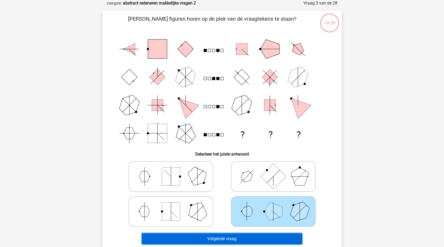
click at [277, 239] on button "Volgende vraag" at bounding box center [222, 238] width 160 height 11
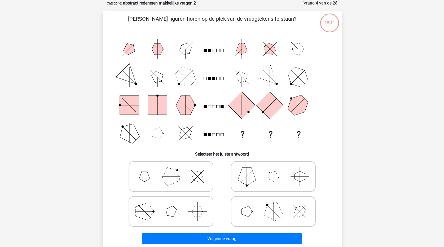
click at [164, 212] on icon at bounding box center [170, 211] width 79 height 26
click at [171, 205] on input "radio" at bounding box center [172, 202] width 3 height 3
radio input "true"
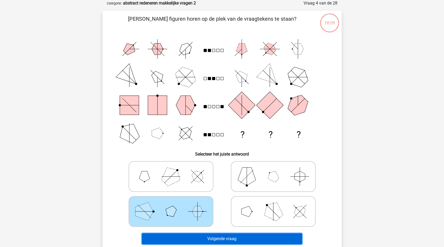
click at [189, 240] on button "Volgende vraag" at bounding box center [222, 238] width 160 height 11
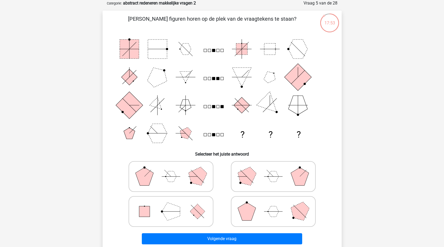
click at [158, 178] on icon at bounding box center [170, 176] width 79 height 26
click at [171, 170] on input "radio" at bounding box center [172, 167] width 3 height 3
radio input "true"
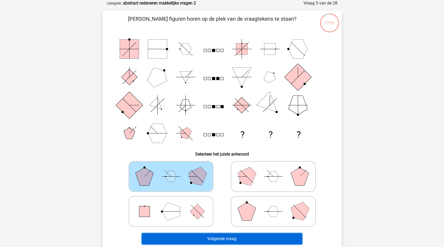
click at [215, 238] on button "Volgende vraag" at bounding box center [222, 238] width 160 height 11
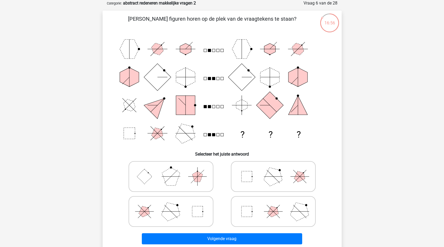
click at [171, 213] on polygon at bounding box center [170, 210] width 25 height 25
click at [171, 205] on input "radio" at bounding box center [172, 202] width 3 height 3
radio input "true"
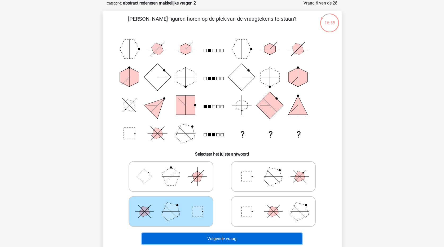
click at [205, 239] on button "Volgende vraag" at bounding box center [222, 238] width 160 height 11
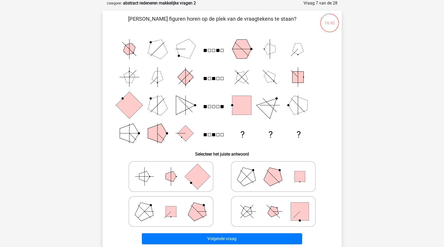
click at [254, 179] on polygon at bounding box center [246, 175] width 25 height 25
click at [273, 170] on input "radio" at bounding box center [274, 167] width 3 height 3
radio input "true"
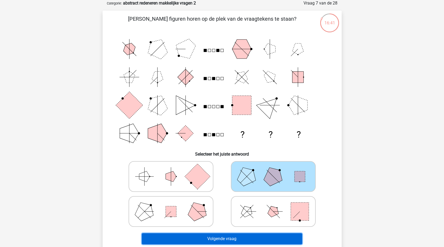
click at [266, 239] on button "Volgende vraag" at bounding box center [222, 238] width 160 height 11
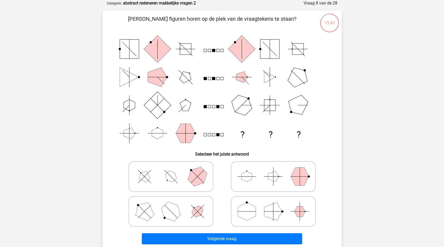
click at [155, 176] on icon at bounding box center [170, 176] width 79 height 26
click at [171, 170] on input "radio" at bounding box center [172, 167] width 3 height 3
radio input "true"
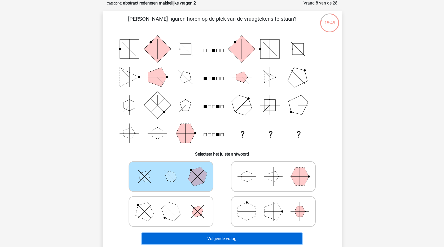
click at [232, 238] on button "Volgende vraag" at bounding box center [222, 238] width 160 height 11
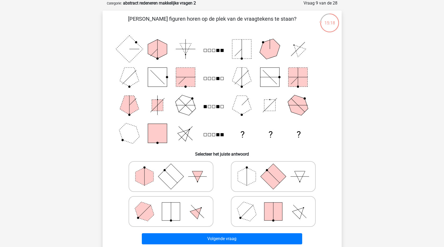
click at [255, 177] on polygon at bounding box center [247, 176] width 18 height 18
click at [273, 170] on input "radio" at bounding box center [274, 167] width 3 height 3
radio input "true"
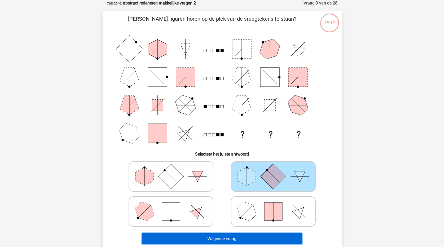
click at [253, 236] on button "Volgende vraag" at bounding box center [222, 238] width 160 height 11
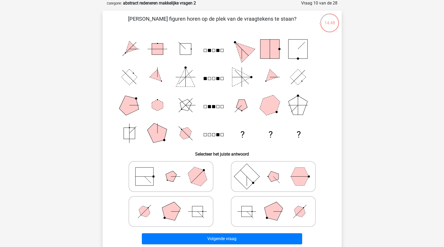
click at [270, 210] on polygon at bounding box center [272, 210] width 25 height 25
click at [273, 205] on input "radio" at bounding box center [274, 202] width 3 height 3
radio input "true"
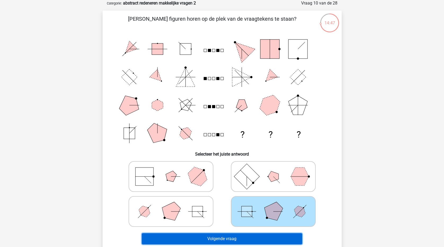
click at [271, 238] on button "Volgende vraag" at bounding box center [222, 238] width 160 height 11
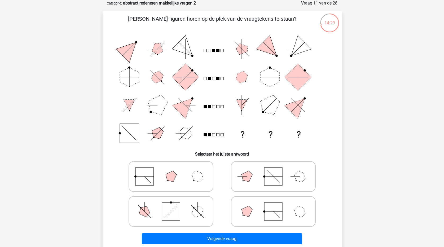
click at [161, 175] on icon at bounding box center [170, 176] width 79 height 26
click at [171, 170] on input "radio" at bounding box center [172, 167] width 3 height 3
radio input "true"
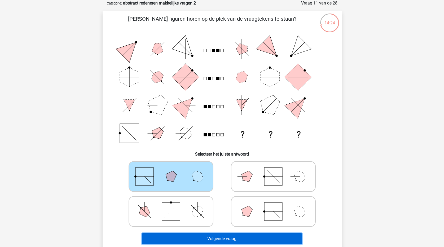
click at [199, 240] on button "Volgende vraag" at bounding box center [222, 238] width 160 height 11
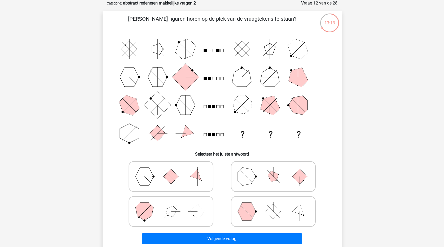
click at [152, 212] on polygon at bounding box center [144, 211] width 18 height 18
click at [171, 205] on input "radio" at bounding box center [172, 202] width 3 height 3
radio input "true"
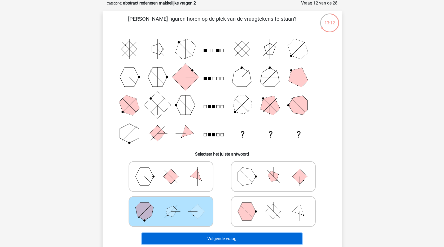
click at [202, 243] on button "Volgende vraag" at bounding box center [222, 238] width 160 height 11
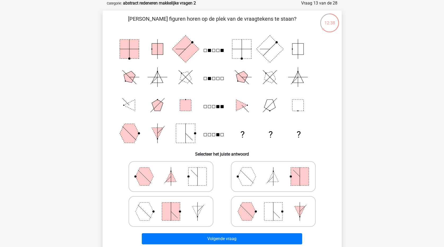
click at [157, 175] on icon at bounding box center [170, 176] width 79 height 26
click at [171, 170] on input "radio" at bounding box center [172, 167] width 3 height 3
radio input "true"
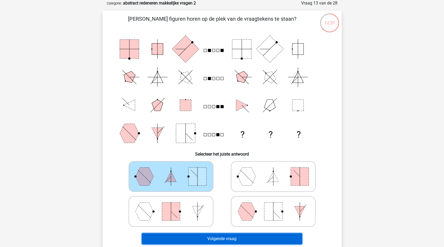
click at [229, 237] on button "Volgende vraag" at bounding box center [222, 238] width 160 height 11
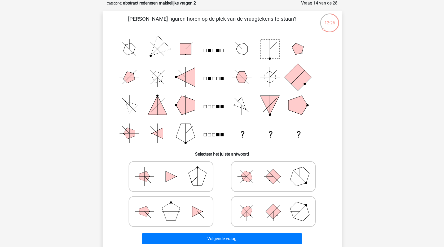
click at [171, 178] on line at bounding box center [171, 176] width 0 height 19
click at [171, 170] on input "radio" at bounding box center [172, 167] width 3 height 3
radio input "true"
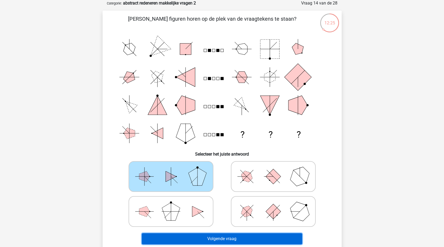
click at [232, 241] on button "Volgende vraag" at bounding box center [222, 238] width 160 height 11
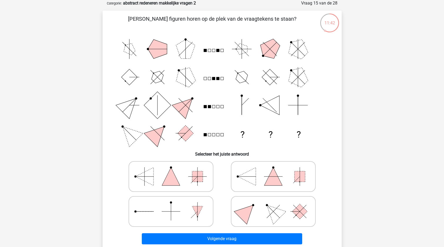
click at [276, 180] on polygon at bounding box center [273, 176] width 18 height 18
click at [276, 170] on input "radio" at bounding box center [274, 167] width 3 height 3
radio input "true"
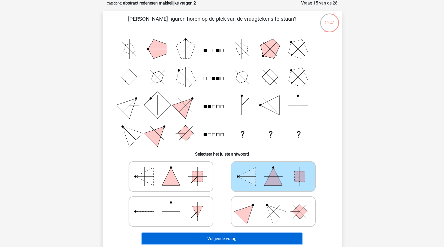
click at [271, 240] on button "Volgende vraag" at bounding box center [222, 238] width 160 height 11
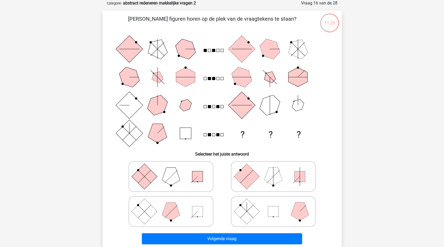
click at [173, 170] on polygon at bounding box center [171, 176] width 18 height 18
click at [173, 170] on input "radio" at bounding box center [172, 167] width 3 height 3
radio input "true"
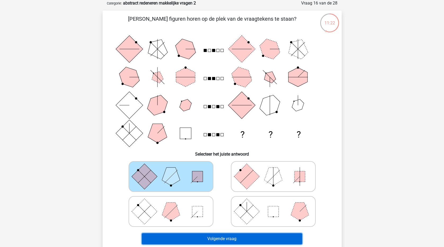
click at [234, 238] on button "Volgende vraag" at bounding box center [222, 238] width 160 height 11
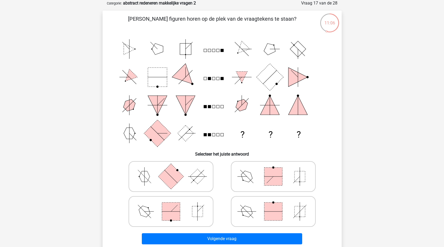
click at [177, 184] on icon at bounding box center [170, 176] width 79 height 26
click at [174, 170] on input "radio" at bounding box center [172, 167] width 3 height 3
radio input "true"
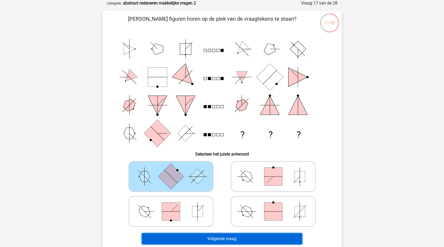
click at [218, 241] on button "Volgende vraag" at bounding box center [222, 238] width 160 height 11
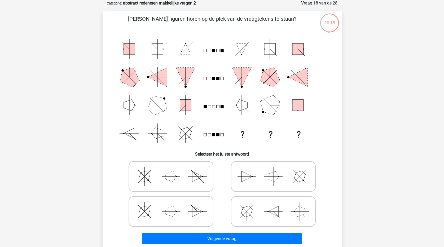
click at [284, 211] on icon at bounding box center [272, 211] width 79 height 26
click at [276, 205] on input "radio" at bounding box center [274, 202] width 3 height 3
radio input "true"
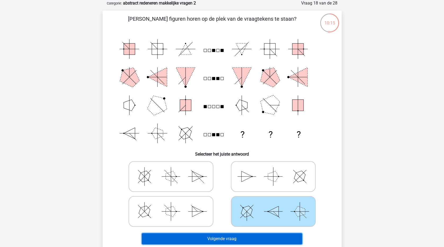
click at [278, 238] on button "Volgende vraag" at bounding box center [222, 238] width 160 height 11
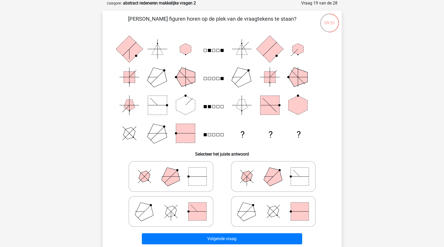
click at [169, 175] on polygon at bounding box center [170, 175] width 25 height 25
click at [171, 170] on input "radio" at bounding box center [172, 167] width 3 height 3
radio input "true"
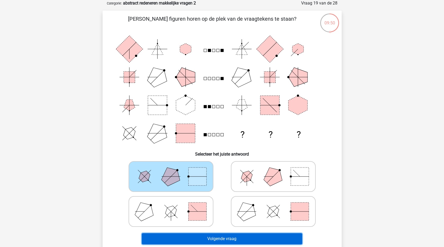
click at [230, 238] on button "Volgende vraag" at bounding box center [222, 238] width 160 height 11
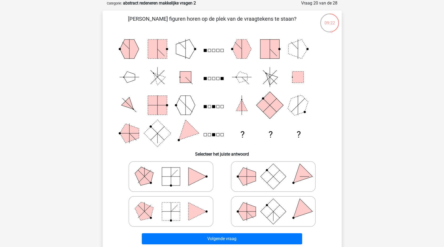
click at [175, 210] on rect at bounding box center [171, 211] width 18 height 18
click at [174, 205] on input "radio" at bounding box center [172, 202] width 3 height 3
radio input "true"
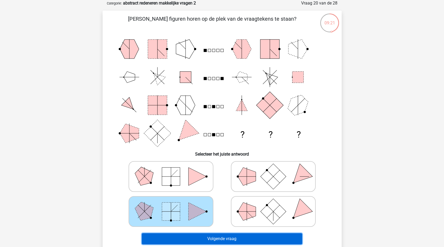
click at [213, 240] on button "Volgende vraag" at bounding box center [222, 238] width 160 height 11
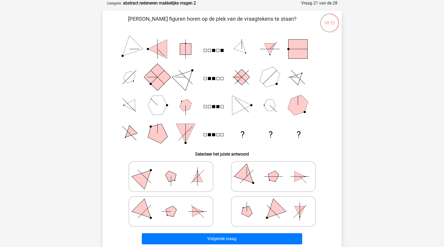
click at [273, 213] on polygon at bounding box center [272, 210] width 25 height 25
click at [273, 205] on input "radio" at bounding box center [274, 202] width 3 height 3
radio input "true"
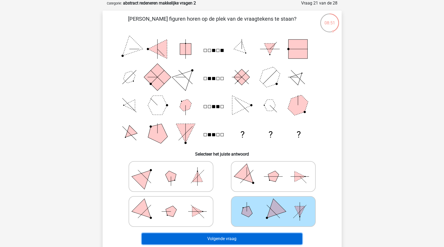
click at [267, 235] on button "Volgende vraag" at bounding box center [222, 238] width 160 height 11
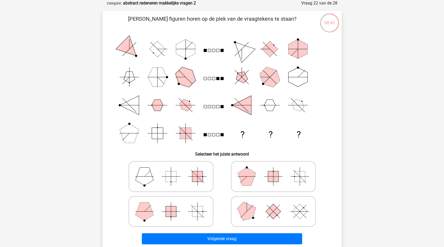
click at [163, 212] on icon at bounding box center [170, 211] width 79 height 26
click at [171, 205] on input "radio" at bounding box center [172, 202] width 3 height 3
radio input "true"
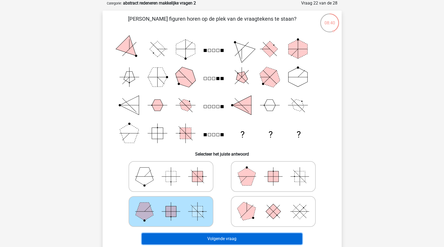
click at [212, 237] on button "Volgende vraag" at bounding box center [222, 238] width 160 height 11
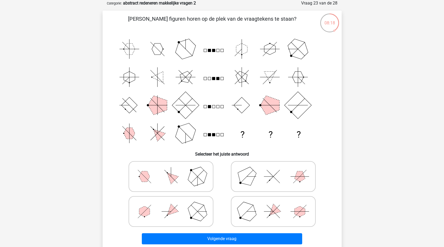
click at [180, 211] on icon at bounding box center [170, 211] width 79 height 26
click at [174, 205] on input "radio" at bounding box center [172, 202] width 3 height 3
radio input "true"
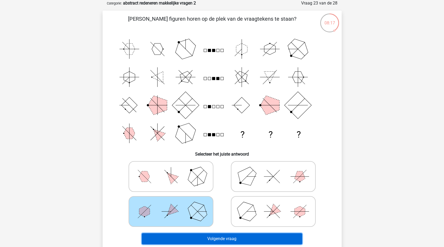
click at [223, 243] on button "Volgende vraag" at bounding box center [222, 238] width 160 height 11
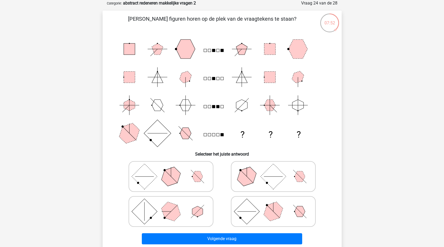
click at [289, 178] on icon at bounding box center [272, 176] width 79 height 26
click at [276, 170] on input "radio" at bounding box center [274, 167] width 3 height 3
radio input "true"
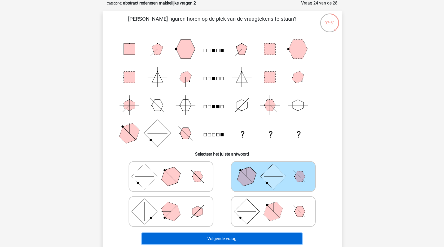
click at [283, 237] on button "Volgende vraag" at bounding box center [222, 238] width 160 height 11
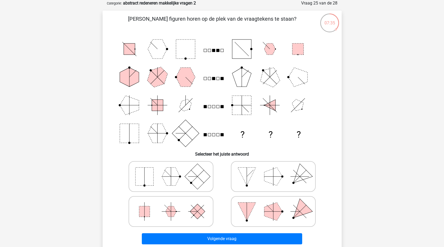
click at [260, 175] on icon at bounding box center [272, 176] width 79 height 26
click at [273, 170] on input "radio" at bounding box center [274, 167] width 3 height 3
radio input "true"
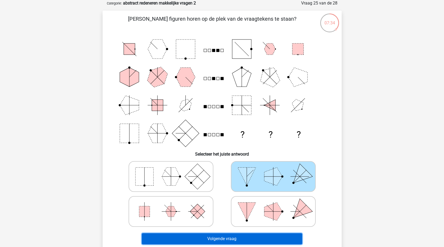
click at [262, 238] on button "Volgende vraag" at bounding box center [222, 238] width 160 height 11
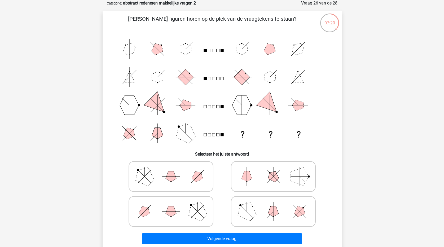
click at [156, 211] on icon at bounding box center [170, 211] width 79 height 26
click at [171, 205] on input "radio" at bounding box center [172, 202] width 3 height 3
radio input "true"
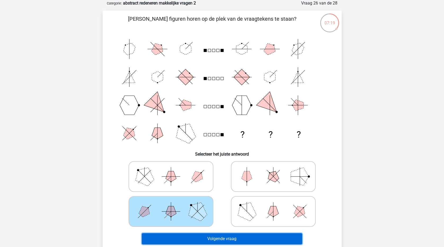
click at [211, 243] on button "Volgende vraag" at bounding box center [222, 238] width 160 height 11
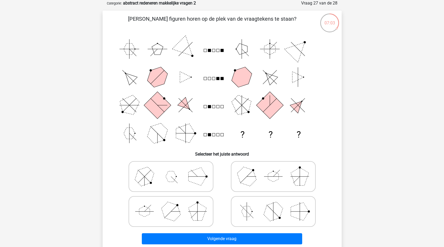
click at [164, 212] on polygon at bounding box center [170, 210] width 25 height 25
click at [171, 205] on input "radio" at bounding box center [172, 202] width 3 height 3
radio input "true"
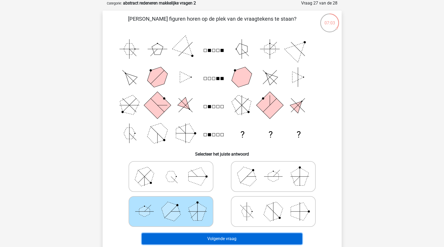
click at [208, 241] on button "Volgende vraag" at bounding box center [222, 238] width 160 height 11
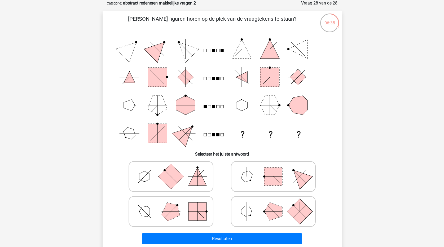
click at [278, 178] on rect at bounding box center [273, 176] width 18 height 18
click at [276, 170] on input "radio" at bounding box center [274, 167] width 3 height 3
radio input "true"
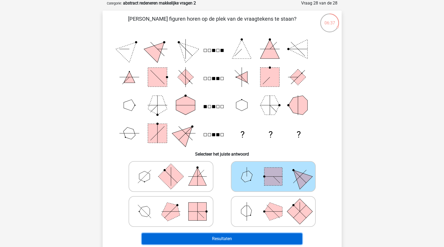
click at [281, 236] on button "Resultaten" at bounding box center [222, 238] width 160 height 11
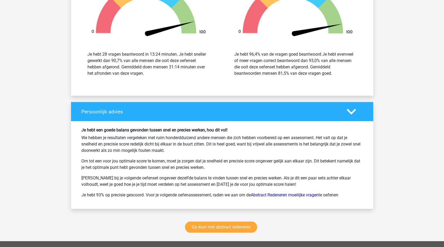
scroll to position [874, 0]
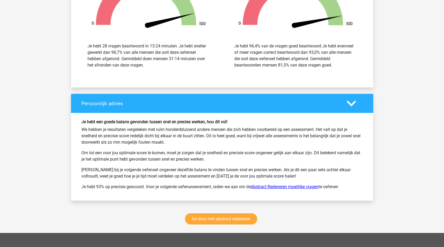
click at [279, 187] on link "Abstract Redeneren moeilijke vragen" at bounding box center [285, 186] width 68 height 5
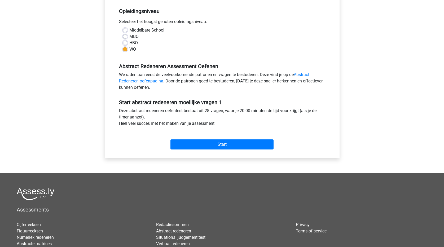
scroll to position [79, 0]
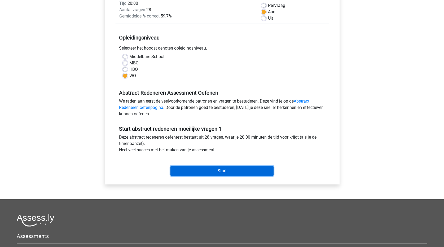
click at [231, 170] on input "Start" at bounding box center [221, 171] width 103 height 10
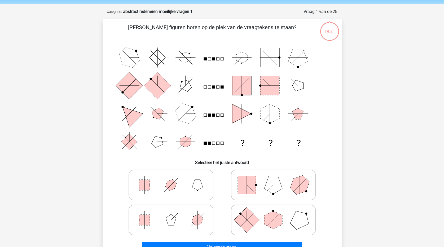
scroll to position [26, 0]
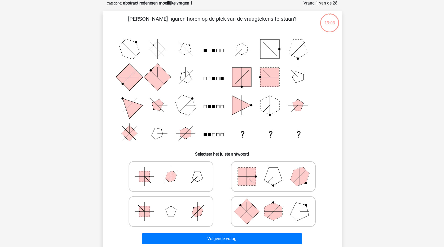
click at [283, 183] on icon at bounding box center [272, 176] width 79 height 26
click at [276, 170] on input "radio" at bounding box center [274, 167] width 3 height 3
radio input "true"
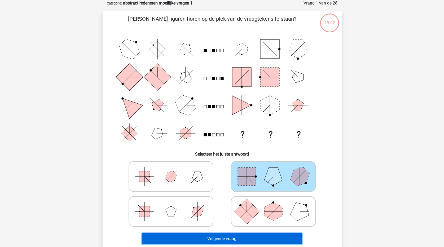
click at [284, 242] on button "Volgende vraag" at bounding box center [222, 238] width 160 height 11
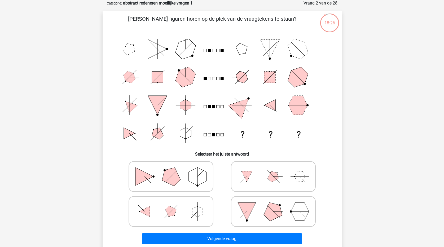
click at [166, 178] on polygon at bounding box center [170, 175] width 25 height 25
click at [171, 170] on input "radio" at bounding box center [172, 167] width 3 height 3
radio input "true"
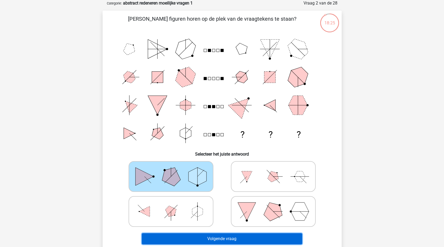
click at [213, 236] on button "Volgende vraag" at bounding box center [222, 238] width 160 height 11
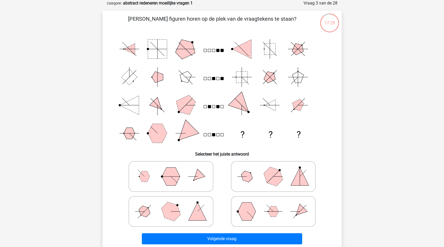
click at [163, 202] on icon at bounding box center [170, 211] width 79 height 26
click at [171, 202] on input "radio" at bounding box center [172, 202] width 3 height 3
radio input "true"
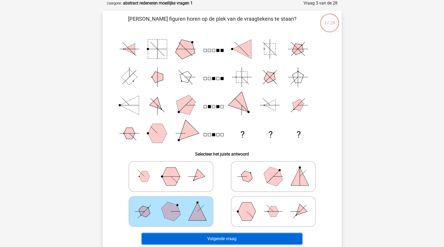
click at [210, 236] on button "Volgende vraag" at bounding box center [222, 238] width 160 height 11
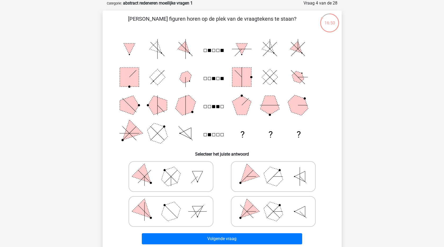
click at [282, 177] on icon at bounding box center [272, 176] width 79 height 26
click at [276, 170] on input "radio" at bounding box center [274, 167] width 3 height 3
radio input "true"
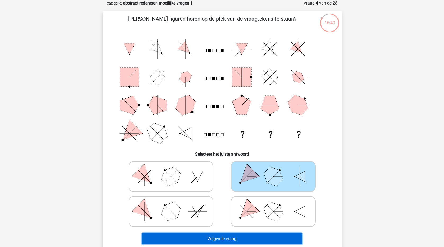
click at [270, 240] on button "Volgende vraag" at bounding box center [222, 238] width 160 height 11
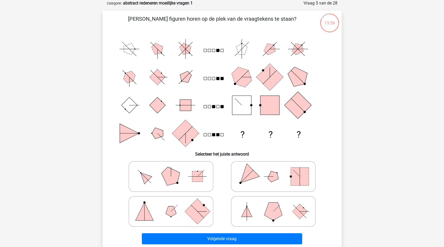
click at [150, 181] on icon at bounding box center [170, 176] width 79 height 26
click at [171, 170] on input "radio" at bounding box center [172, 167] width 3 height 3
radio input "true"
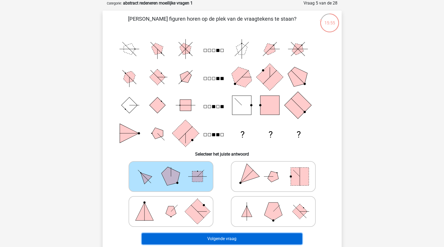
click at [229, 237] on button "Volgende vraag" at bounding box center [222, 238] width 160 height 11
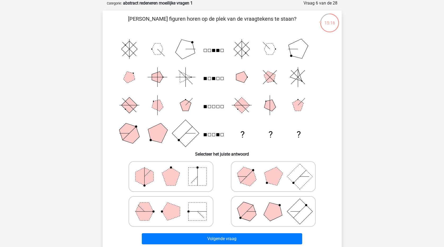
click at [253, 177] on polygon at bounding box center [246, 175] width 25 height 25
click at [273, 170] on input "radio" at bounding box center [274, 167] width 3 height 3
radio input "true"
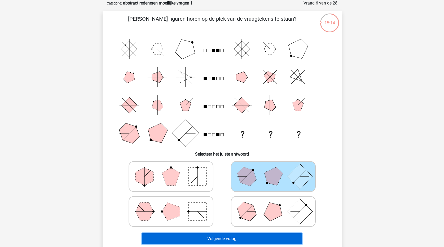
click at [260, 241] on button "Volgende vraag" at bounding box center [222, 238] width 160 height 11
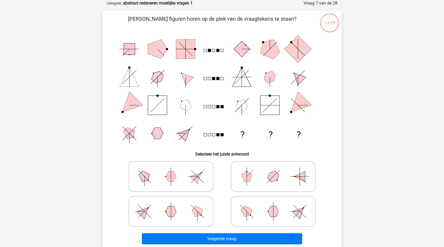
click at [201, 216] on icon at bounding box center [170, 211] width 79 height 26
click at [174, 205] on input "radio" at bounding box center [172, 202] width 3 height 3
radio input "true"
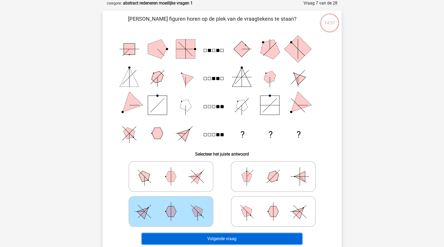
click at [225, 241] on button "Volgende vraag" at bounding box center [222, 238] width 160 height 11
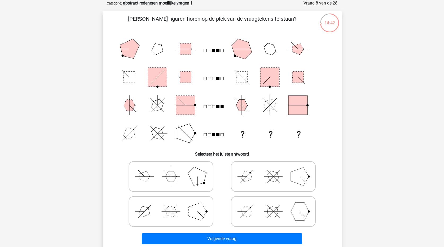
click at [255, 213] on icon at bounding box center [272, 211] width 79 height 26
click at [273, 205] on input "radio" at bounding box center [274, 202] width 3 height 3
radio input "true"
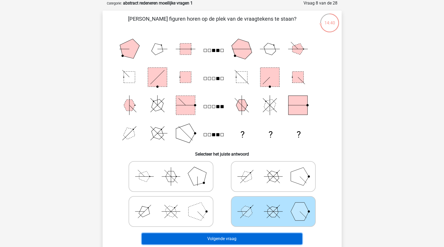
click at [271, 237] on button "Volgende vraag" at bounding box center [222, 238] width 160 height 11
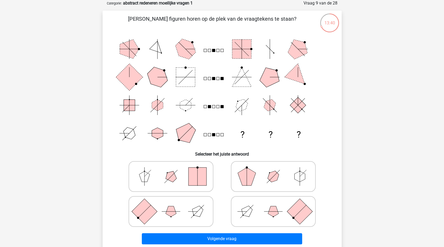
click at [264, 210] on icon at bounding box center [272, 211] width 79 height 26
click at [273, 205] on input "radio" at bounding box center [274, 202] width 3 height 3
radio input "true"
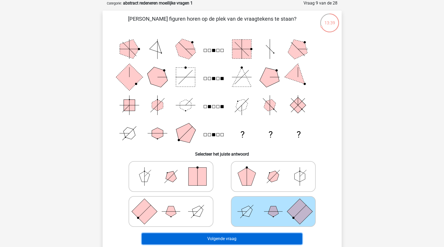
click at [264, 240] on button "Volgende vraag" at bounding box center [222, 238] width 160 height 11
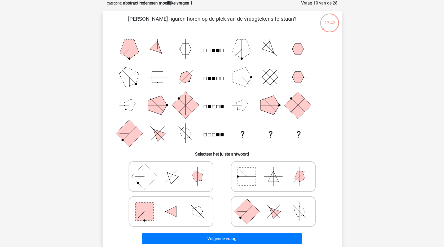
click at [210, 105] on icon "? ? ?" at bounding box center [221, 91] width 213 height 112
click at [149, 180] on rect at bounding box center [143, 175] width 25 height 25
click at [171, 170] on input "radio" at bounding box center [172, 167] width 3 height 3
radio input "true"
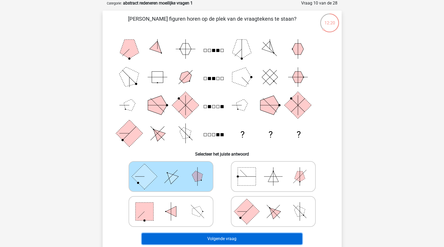
click at [253, 237] on button "Volgende vraag" at bounding box center [222, 238] width 160 height 11
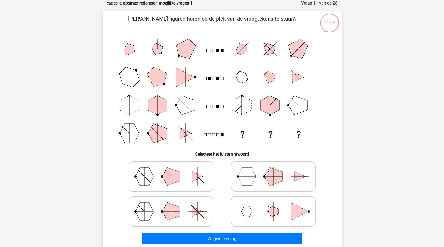
click at [173, 179] on polygon at bounding box center [171, 176] width 18 height 18
click at [173, 170] on input "radio" at bounding box center [172, 167] width 3 height 3
radio input "true"
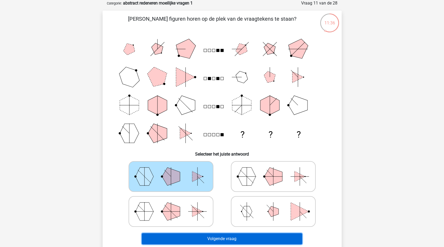
click at [251, 238] on button "Volgende vraag" at bounding box center [222, 238] width 160 height 11
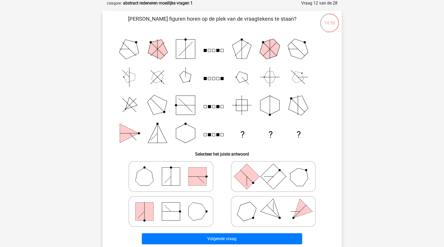
click at [170, 175] on rect at bounding box center [171, 176] width 18 height 18
click at [171, 170] on input "radio" at bounding box center [172, 167] width 3 height 3
radio input "true"
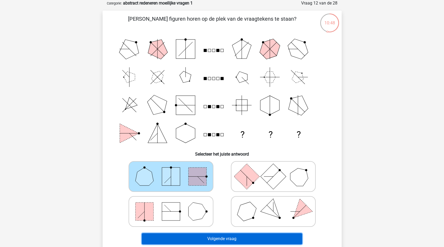
click at [241, 238] on button "Volgende vraag" at bounding box center [222, 238] width 160 height 11
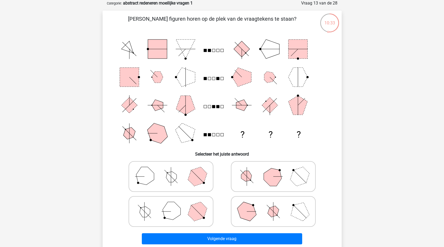
click at [168, 213] on polygon at bounding box center [170, 210] width 25 height 25
click at [171, 205] on input "radio" at bounding box center [172, 202] width 3 height 3
radio input "true"
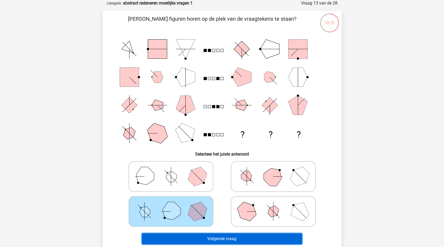
click at [175, 238] on button "Volgende vraag" at bounding box center [222, 238] width 160 height 11
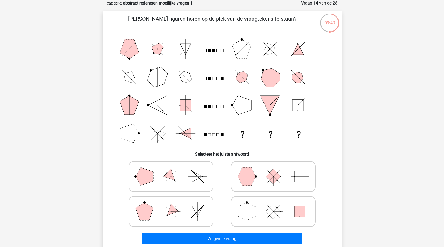
click at [253, 213] on polygon at bounding box center [247, 211] width 18 height 18
click at [273, 205] on input "radio" at bounding box center [274, 202] width 3 height 3
radio input "true"
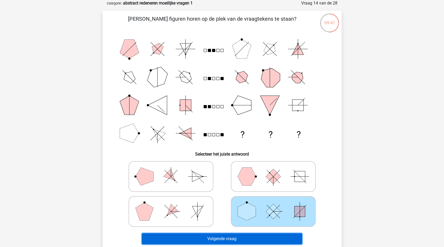
click at [253, 237] on button "Volgende vraag" at bounding box center [222, 238] width 160 height 11
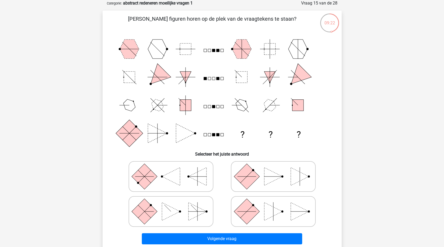
click at [275, 214] on polygon at bounding box center [273, 211] width 18 height 18
click at [275, 205] on input "radio" at bounding box center [274, 202] width 3 height 3
radio input "true"
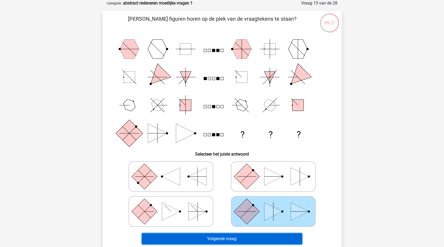
click at [273, 239] on button "Volgende vraag" at bounding box center [222, 238] width 160 height 11
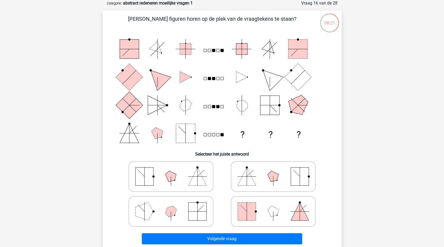
click at [297, 179] on rect at bounding box center [299, 176] width 18 height 18
click at [276, 170] on input "radio" at bounding box center [274, 167] width 3 height 3
radio input "true"
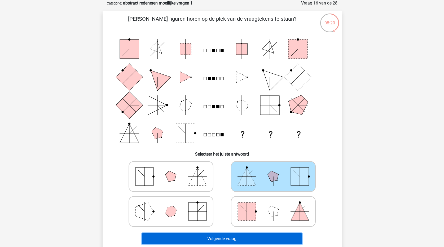
click at [281, 239] on button "Volgende vraag" at bounding box center [222, 238] width 160 height 11
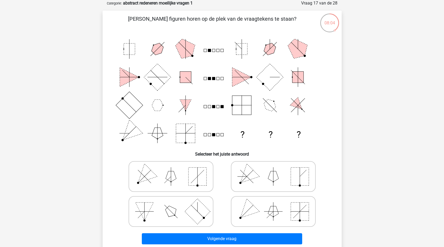
click at [158, 177] on icon at bounding box center [170, 176] width 79 height 26
click at [171, 170] on input "radio" at bounding box center [172, 167] width 3 height 3
radio input "true"
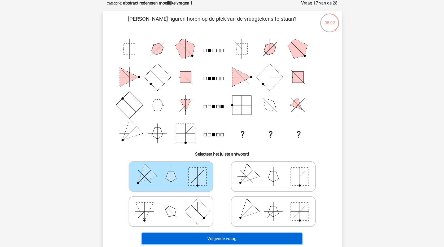
click at [243, 242] on button "Volgende vraag" at bounding box center [222, 238] width 160 height 11
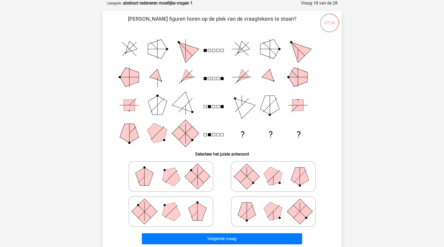
click at [155, 176] on icon at bounding box center [170, 176] width 79 height 26
click at [171, 170] on input "radio" at bounding box center [172, 167] width 3 height 3
radio input "true"
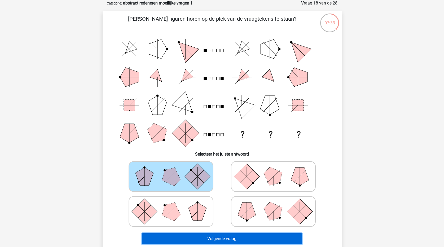
click at [233, 235] on button "Volgende vraag" at bounding box center [222, 238] width 160 height 11
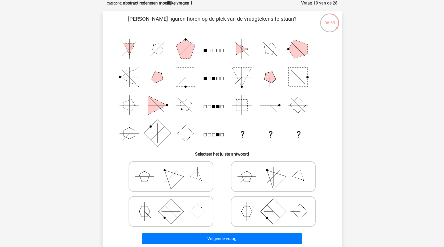
click at [274, 177] on polygon at bounding box center [272, 175] width 25 height 25
click at [274, 170] on input "radio" at bounding box center [274, 167] width 3 height 3
radio input "true"
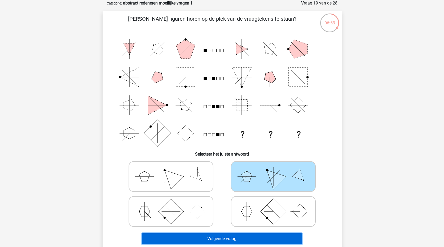
click at [260, 241] on button "Volgende vraag" at bounding box center [222, 238] width 160 height 11
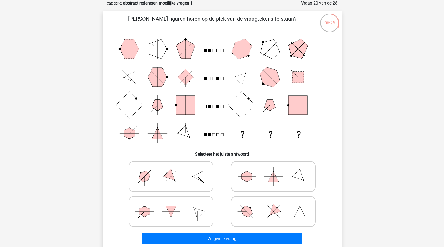
click at [262, 214] on icon at bounding box center [272, 211] width 79 height 26
click at [273, 205] on input "radio" at bounding box center [274, 202] width 3 height 3
radio input "true"
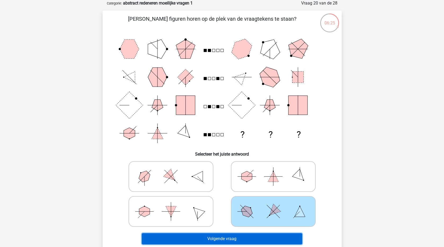
click at [266, 240] on button "Volgende vraag" at bounding box center [222, 238] width 160 height 11
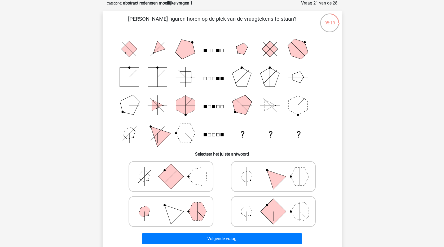
click at [278, 176] on polygon at bounding box center [272, 175] width 25 height 25
click at [276, 170] on input "radio" at bounding box center [274, 167] width 3 height 3
radio input "true"
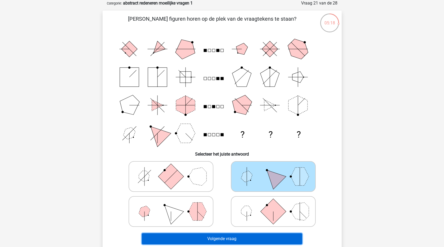
click at [267, 240] on button "Volgende vraag" at bounding box center [222, 238] width 160 height 11
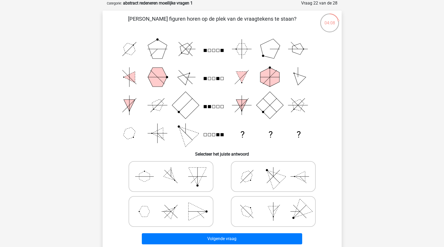
click at [152, 206] on icon at bounding box center [170, 211] width 79 height 26
click at [171, 205] on input "radio" at bounding box center [172, 202] width 3 height 3
radio input "true"
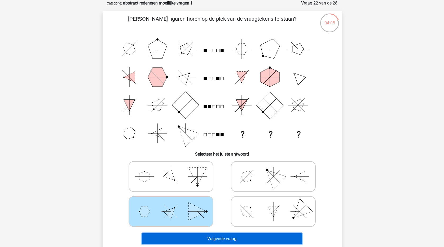
click at [237, 236] on button "Volgende vraag" at bounding box center [222, 238] width 160 height 11
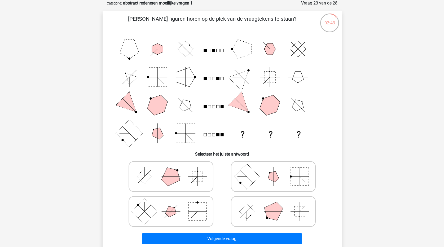
click at [272, 213] on polygon at bounding box center [272, 210] width 25 height 25
click at [273, 205] on input "radio" at bounding box center [274, 202] width 3 height 3
radio input "true"
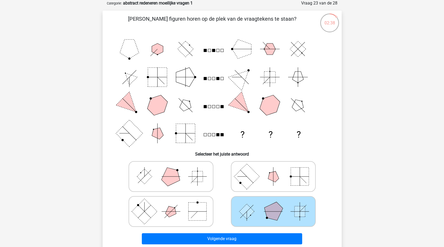
click at [184, 178] on icon at bounding box center [170, 176] width 79 height 26
click at [174, 170] on input "radio" at bounding box center [172, 167] width 3 height 3
radio input "true"
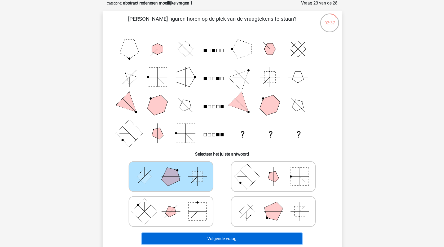
click at [230, 239] on button "Volgende vraag" at bounding box center [222, 238] width 160 height 11
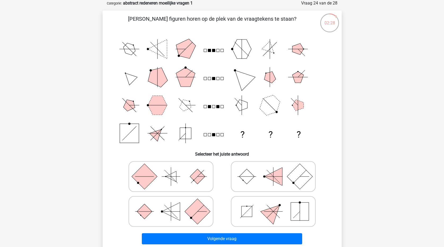
click at [285, 218] on icon at bounding box center [272, 211] width 79 height 26
click at [276, 205] on input "radio" at bounding box center [274, 202] width 3 height 3
radio input "true"
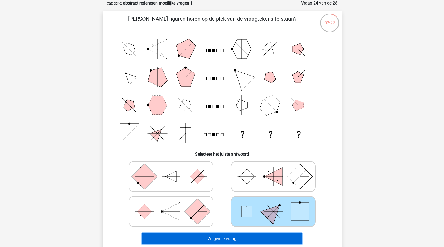
click at [287, 236] on button "Volgende vraag" at bounding box center [222, 238] width 160 height 11
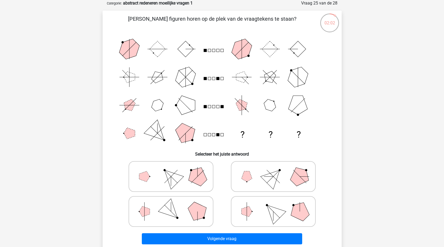
click at [146, 214] on polygon at bounding box center [144, 211] width 11 height 11
click at [171, 205] on input "radio" at bounding box center [172, 202] width 3 height 3
radio input "true"
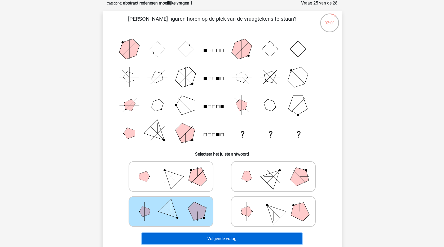
click at [222, 240] on button "Volgende vraag" at bounding box center [222, 238] width 160 height 11
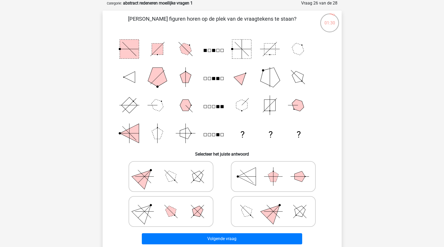
click at [163, 180] on icon at bounding box center [170, 176] width 79 height 26
click at [171, 170] on input "radio" at bounding box center [172, 167] width 3 height 3
radio input "true"
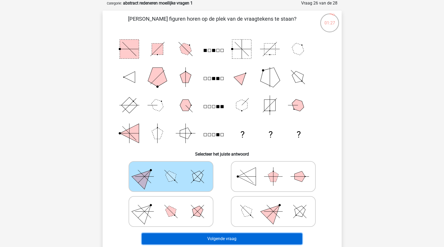
click at [251, 238] on button "Volgende vraag" at bounding box center [222, 238] width 160 height 11
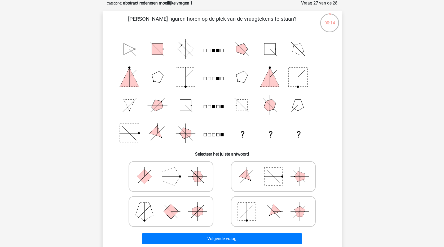
click at [251, 213] on rect at bounding box center [247, 211] width 18 height 18
click at [273, 205] on input "radio" at bounding box center [274, 202] width 3 height 3
radio input "true"
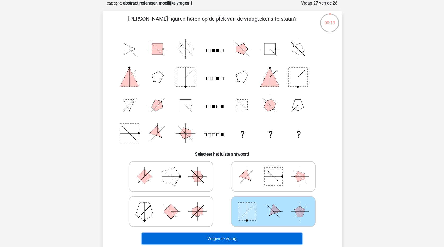
click at [260, 238] on button "Volgende vraag" at bounding box center [222, 238] width 160 height 11
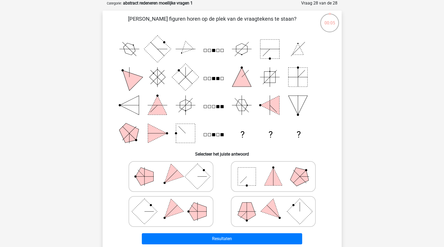
click at [252, 205] on polygon at bounding box center [247, 211] width 18 height 18
click at [273, 205] on input "radio" at bounding box center [274, 202] width 3 height 3
radio input "true"
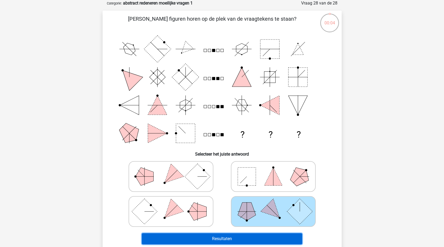
click at [250, 236] on button "Resultaten" at bounding box center [222, 238] width 160 height 11
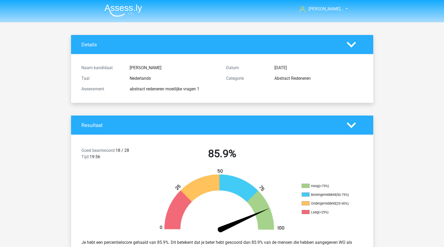
click at [20, 10] on header "[PERSON_NAME]… [PERSON_NAME][EMAIL_ADDRESS][DOMAIN_NAME]" at bounding box center [222, 11] width 444 height 22
click at [335, 8] on span "[PERSON_NAME]…" at bounding box center [325, 8] width 35 height 5
click at [347, 11] on div "[PERSON_NAME]… [PERSON_NAME][EMAIL_ADDRESS][DOMAIN_NAME]" at bounding box center [222, 9] width 252 height 17
click at [347, 10] on div "[PERSON_NAME]… [PERSON_NAME][EMAIL_ADDRESS][DOMAIN_NAME]" at bounding box center [222, 9] width 252 height 17
click at [346, 11] on div "[PERSON_NAME]… [PERSON_NAME][EMAIL_ADDRESS][DOMAIN_NAME]" at bounding box center [222, 9] width 252 height 17
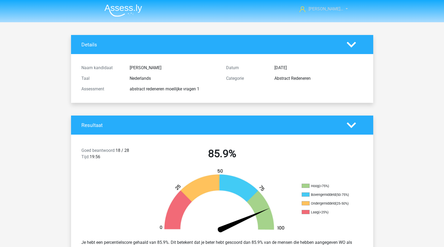
click at [343, 9] on link "[PERSON_NAME]…" at bounding box center [320, 9] width 46 height 6
click at [347, 47] on icon at bounding box center [350, 44] width 9 height 9
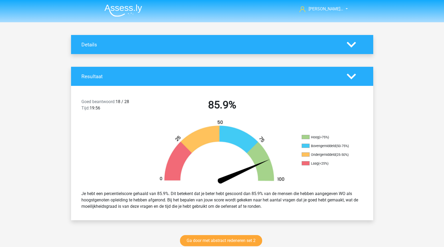
click at [348, 46] on icon at bounding box center [350, 44] width 9 height 9
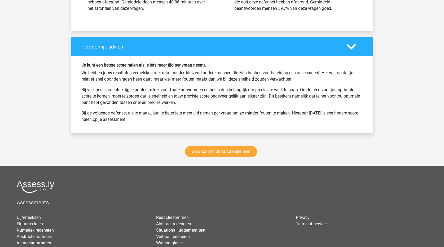
scroll to position [989, 0]
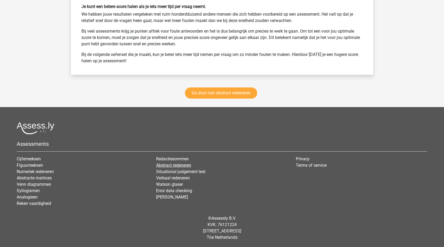
click at [175, 166] on link "Abstract redeneren" at bounding box center [173, 165] width 35 height 5
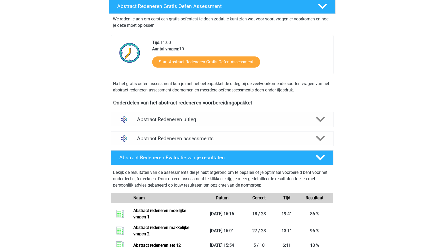
scroll to position [13, 0]
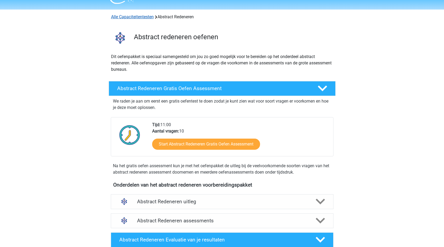
click at [136, 17] on link "Alle Capaciteitentesten" at bounding box center [132, 16] width 43 height 5
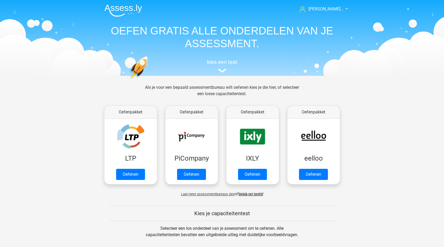
scroll to position [225, 0]
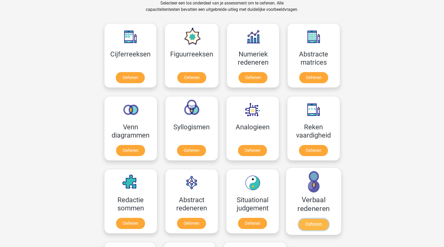
click at [306, 218] on link "Oefenen" at bounding box center [313, 224] width 30 height 12
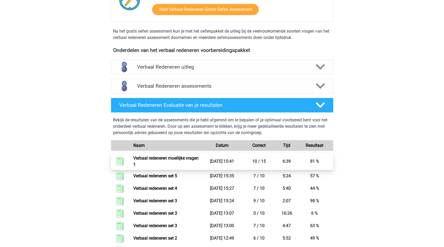
scroll to position [142, 0]
